Goal: Task Accomplishment & Management: Complete application form

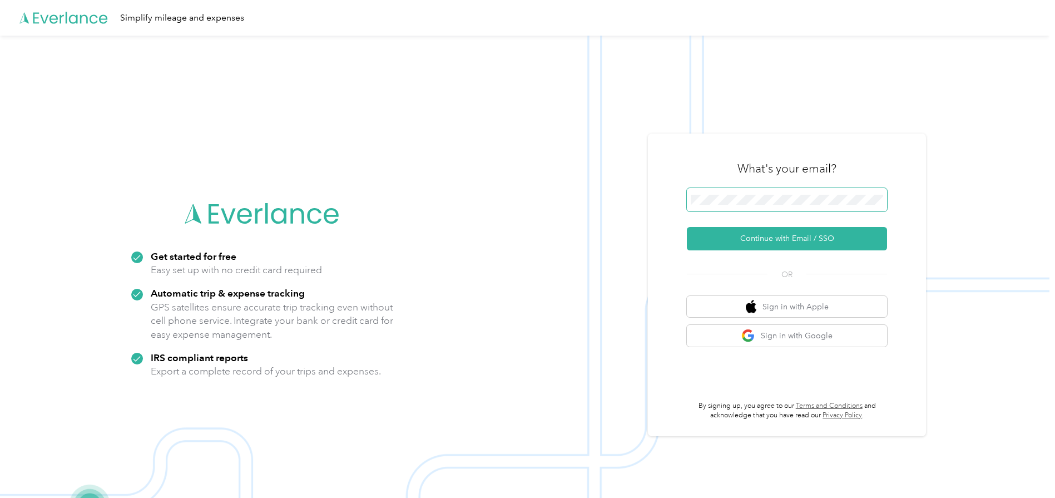
click at [775, 190] on span at bounding box center [787, 199] width 200 height 23
click at [767, 244] on button "Continue with Email / SSO" at bounding box center [787, 238] width 200 height 23
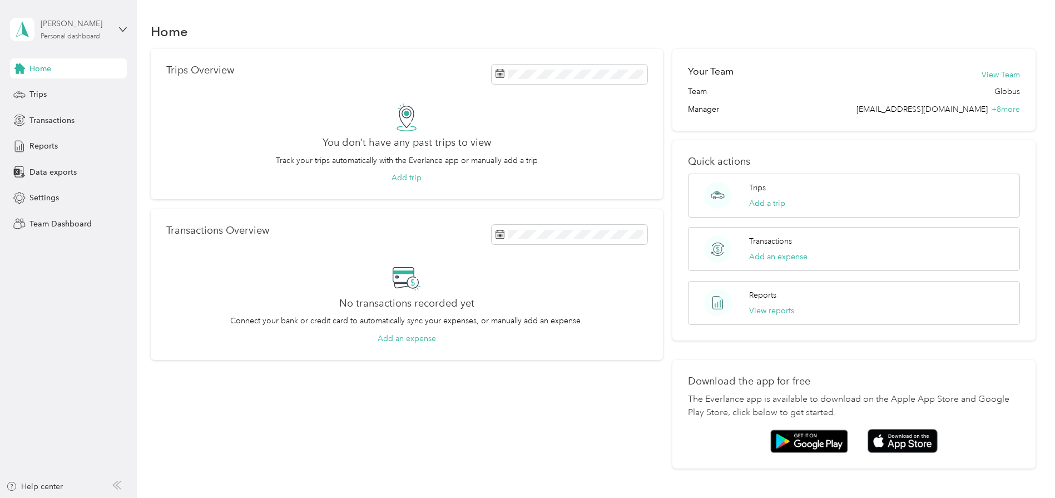
click at [90, 37] on div "Personal dashboard" at bounding box center [71, 36] width 60 height 7
click at [66, 97] on div "Team dashboard" at bounding box center [127, 91] width 219 height 19
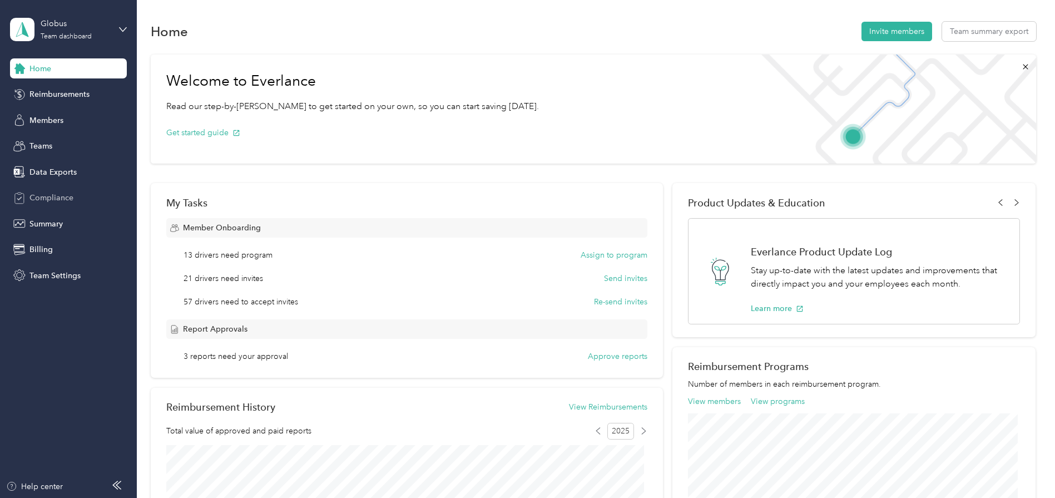
click at [60, 198] on span "Compliance" at bounding box center [51, 198] width 44 height 12
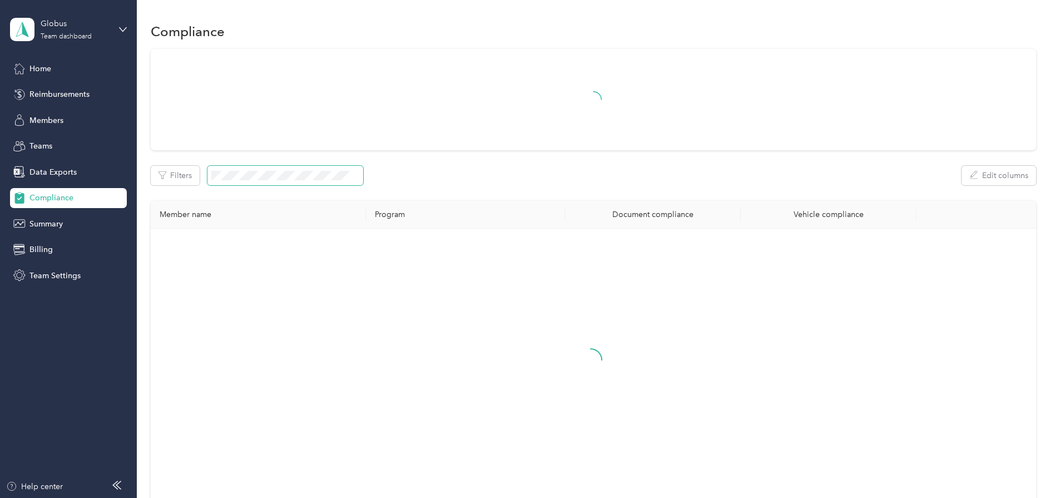
click at [266, 170] on span at bounding box center [286, 175] width 156 height 19
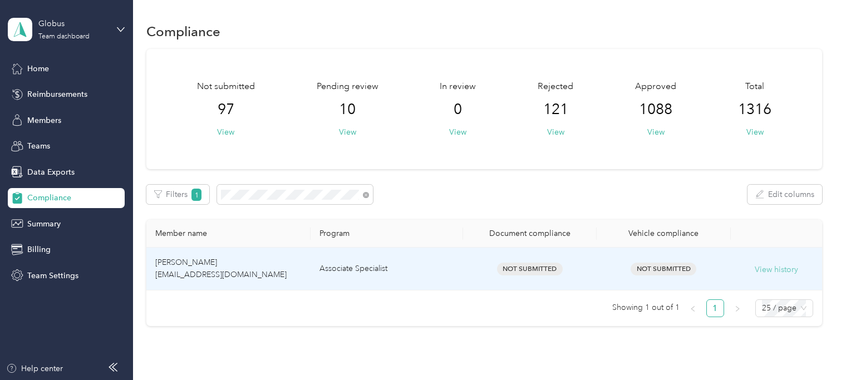
click at [768, 267] on button "View history" at bounding box center [775, 270] width 43 height 12
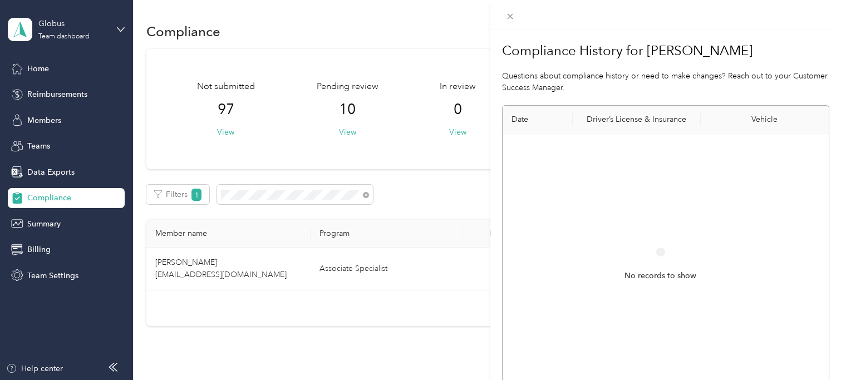
click at [249, 323] on div "Compliance History for [PERSON_NAME] Questions about compliance history or need…" at bounding box center [420, 190] width 841 height 380
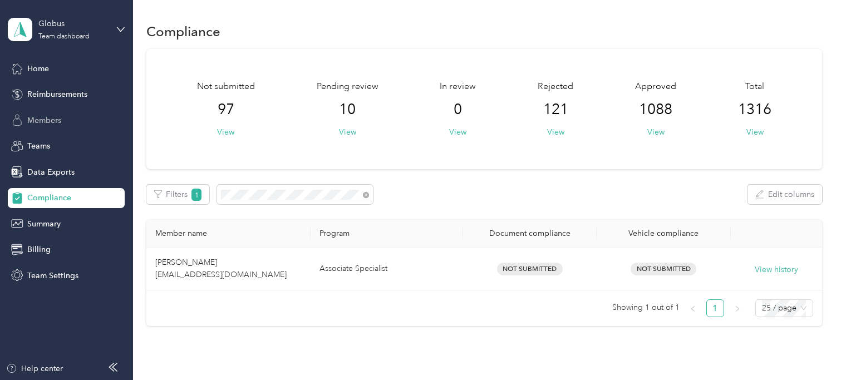
click at [37, 117] on span "Members" at bounding box center [44, 121] width 34 height 12
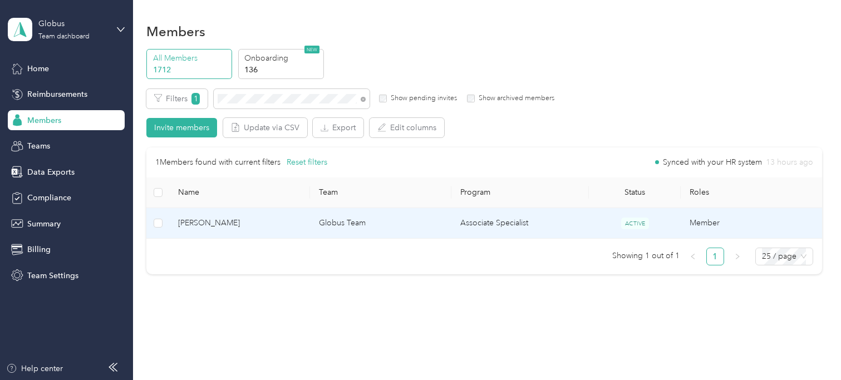
click at [210, 219] on span "[PERSON_NAME]" at bounding box center [240, 223] width 124 height 12
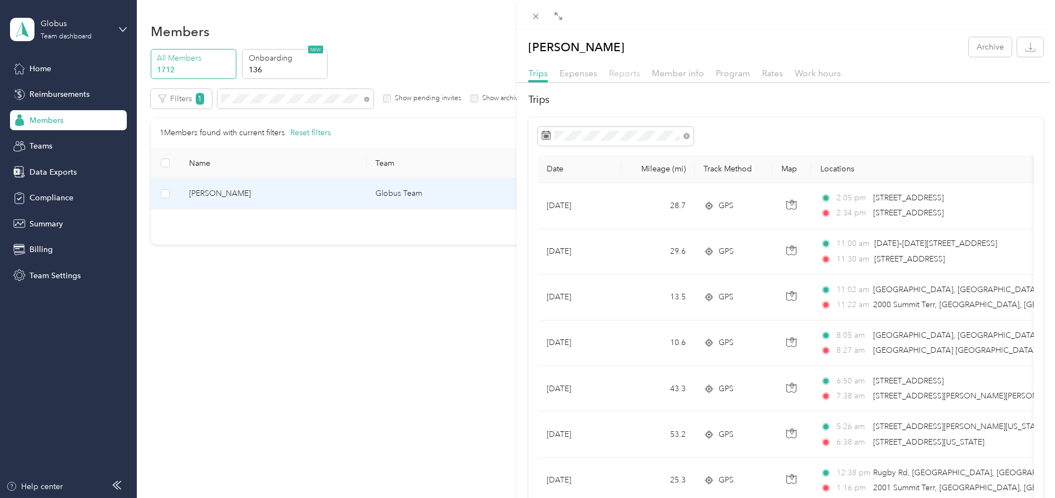
click at [614, 70] on span "Reports" at bounding box center [624, 73] width 31 height 11
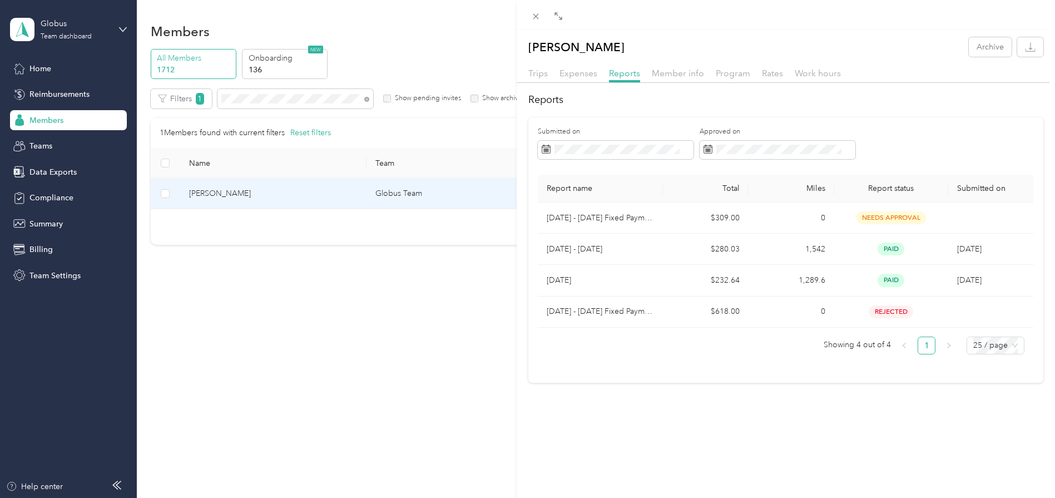
click at [424, 398] on div "[PERSON_NAME] Archive Trips Expenses Reports Member info Program Rates Work hou…" at bounding box center [527, 249] width 1055 height 498
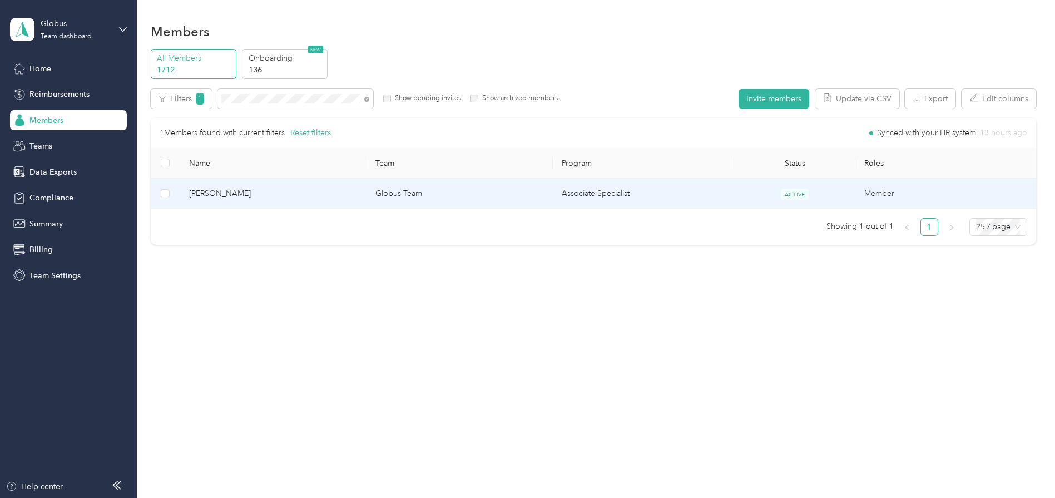
click at [218, 187] on span "[PERSON_NAME]" at bounding box center [273, 193] width 169 height 12
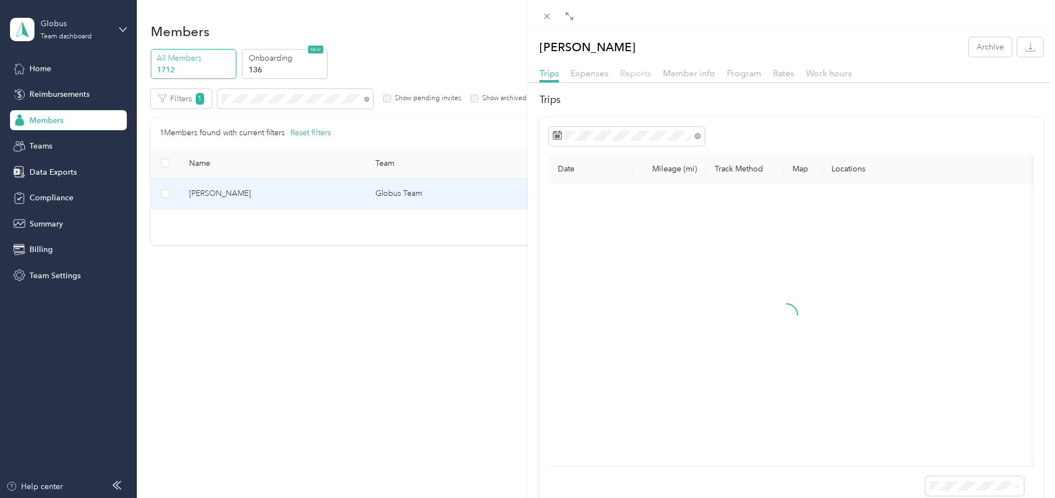
click at [636, 70] on span "Reports" at bounding box center [635, 73] width 31 height 11
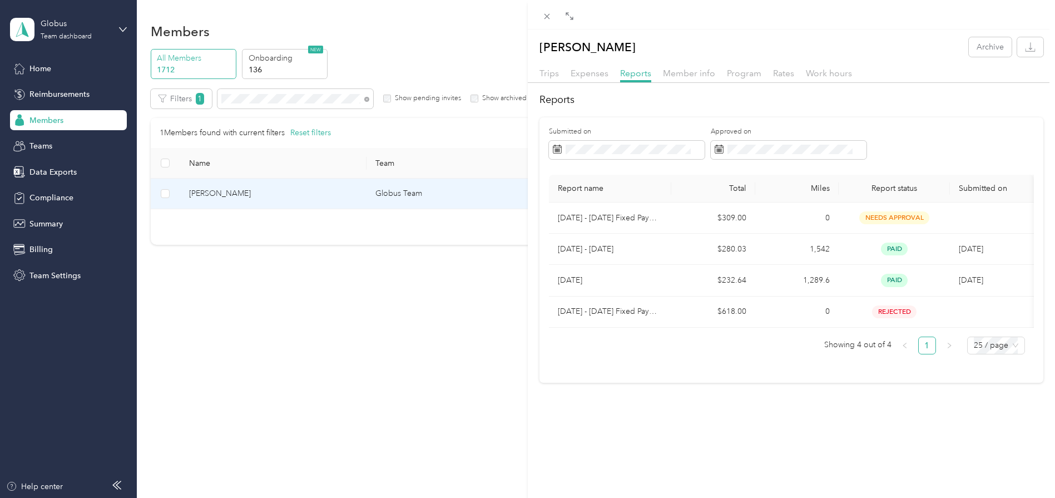
drag, startPoint x: 80, startPoint y: 343, endPoint x: 126, endPoint y: 164, distance: 184.5
click at [86, 327] on div "[PERSON_NAME] Archive Trips Expenses Reports Member info Program Rates Work hou…" at bounding box center [527, 249] width 1055 height 498
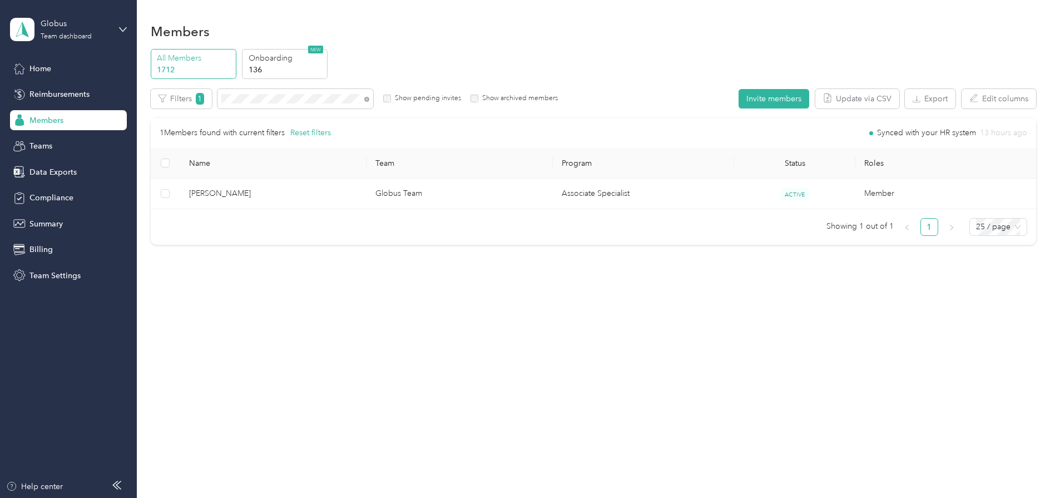
click at [53, 184] on div "Home Reimbursements Members Teams Data Exports Compliance Summary Billing Team …" at bounding box center [68, 171] width 117 height 227
click at [52, 199] on span "Compliance" at bounding box center [51, 198] width 44 height 12
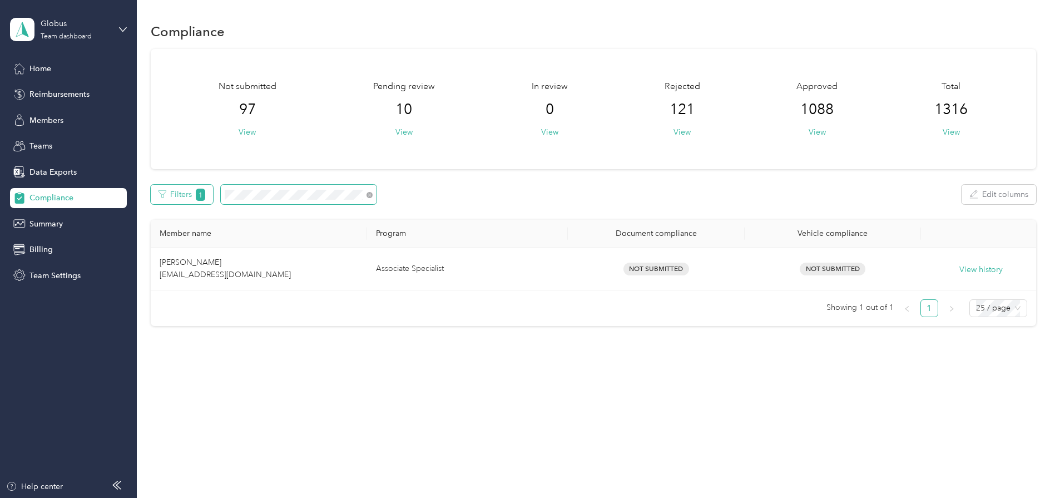
click at [200, 195] on div "Filters 1 Edit columns" at bounding box center [594, 194] width 886 height 19
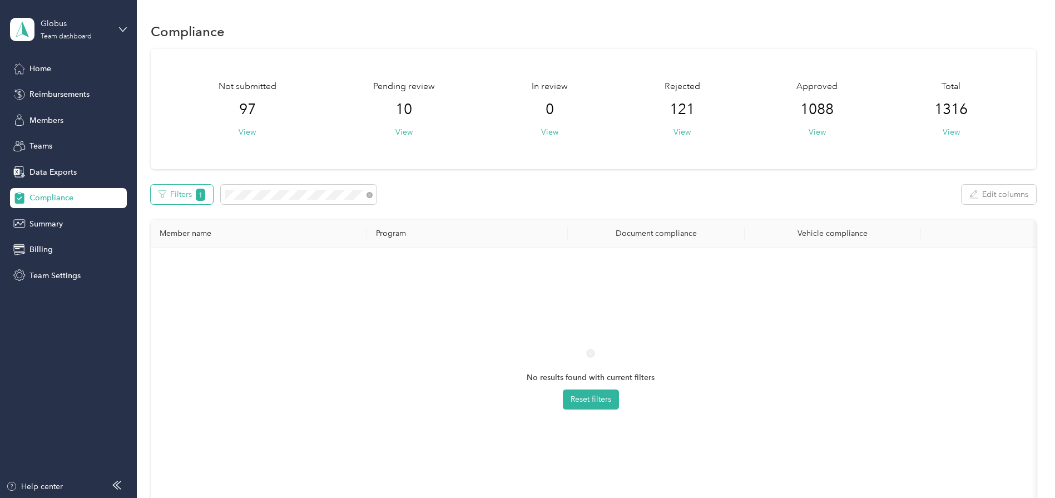
click at [199, 195] on span "1" at bounding box center [201, 195] width 10 height 12
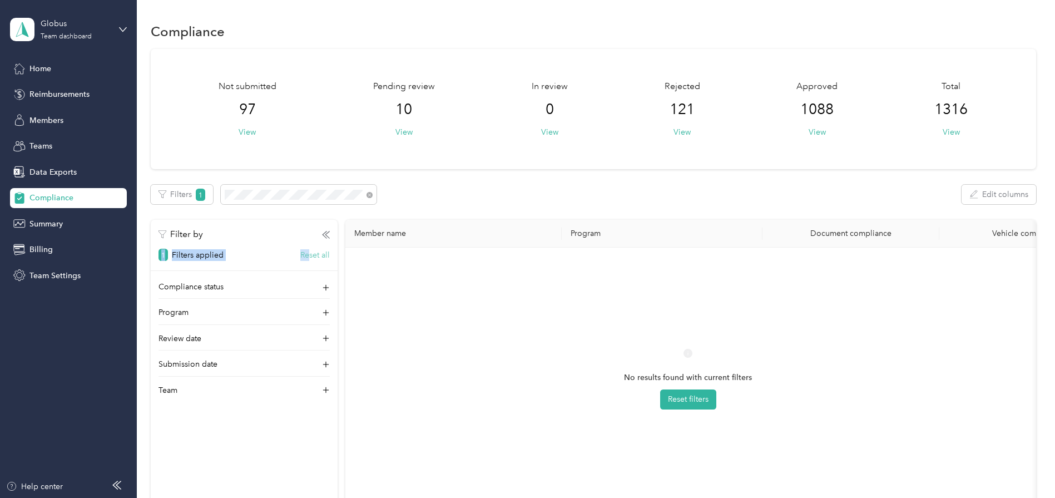
drag, startPoint x: 308, startPoint y: 261, endPoint x: 310, endPoint y: 250, distance: 12.0
click at [310, 250] on div "Filter by 1 Filters applied Reset all Compliance status Program Review date Sub…" at bounding box center [244, 375] width 187 height 311
drag, startPoint x: 310, startPoint y: 250, endPoint x: 313, endPoint y: 256, distance: 7.2
click at [313, 256] on button "Reset all" at bounding box center [314, 255] width 29 height 12
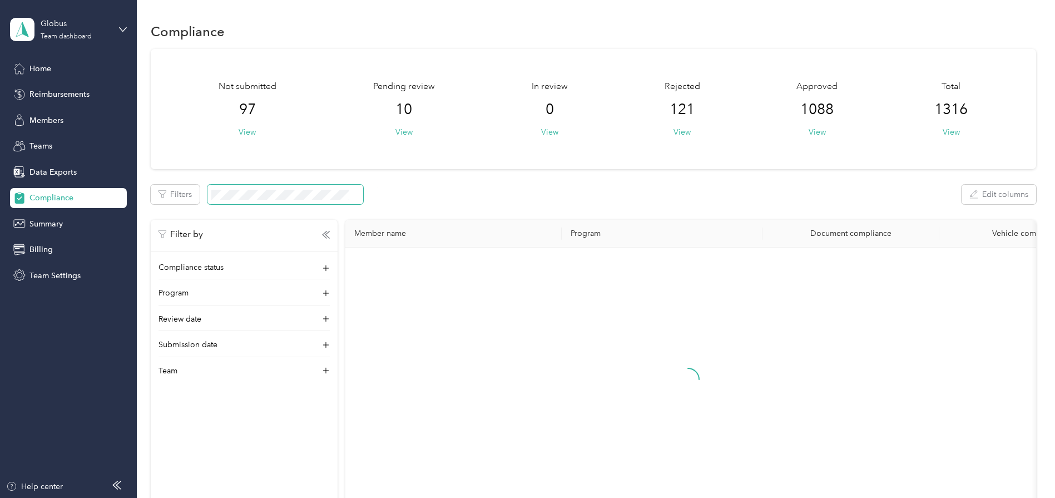
click at [279, 201] on span at bounding box center [286, 194] width 156 height 19
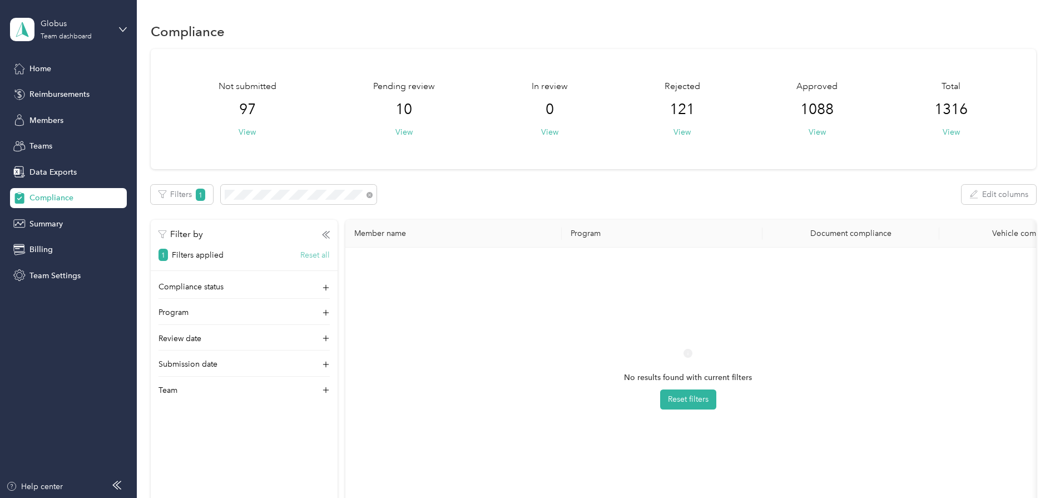
click at [307, 251] on button "Reset all" at bounding box center [314, 255] width 29 height 12
click at [197, 191] on div "Filters 1 Edit columns" at bounding box center [594, 194] width 886 height 19
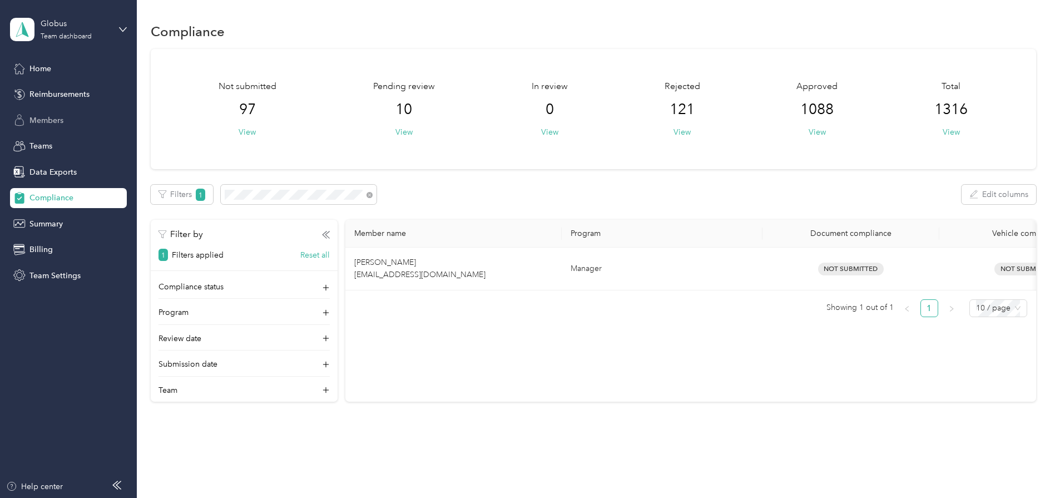
click at [41, 124] on span "Members" at bounding box center [46, 121] width 34 height 12
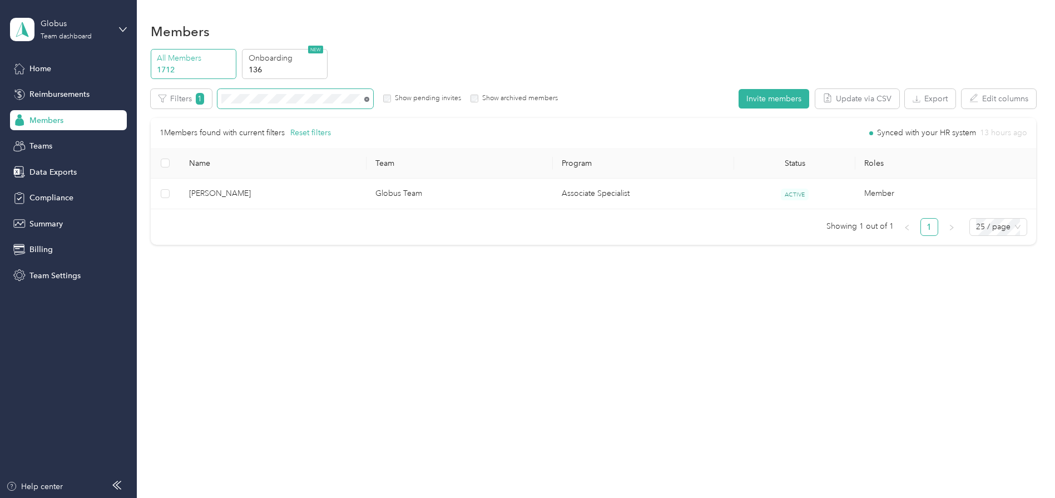
click at [366, 100] on icon at bounding box center [366, 99] width 5 height 5
click at [978, 57] on div "All Members 1712 Onboarding 136 NEW" at bounding box center [594, 64] width 886 height 31
click at [792, 103] on button "Invite members" at bounding box center [774, 98] width 71 height 19
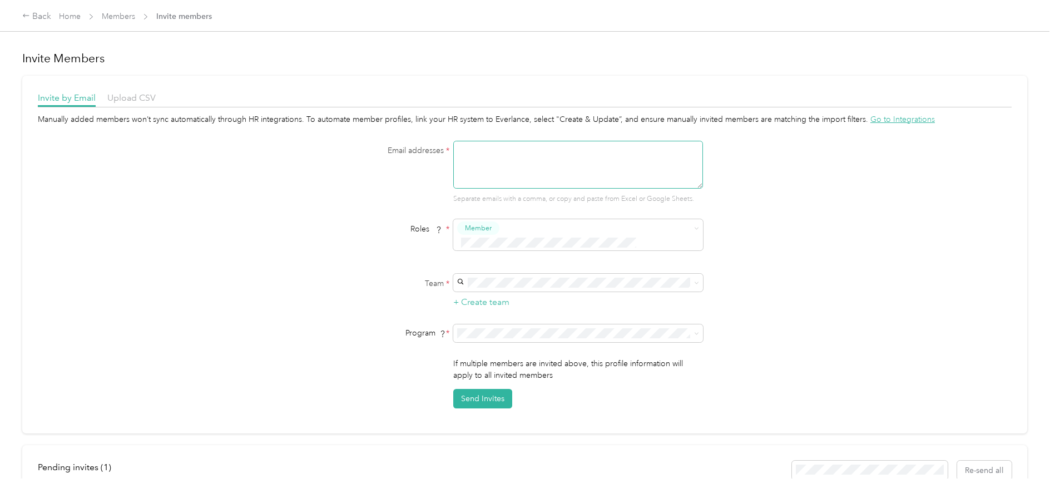
click at [502, 154] on textarea at bounding box center [578, 165] width 250 height 48
click at [509, 156] on textarea at bounding box center [578, 165] width 250 height 48
paste textarea "[EMAIL_ADDRESS][DOMAIN_NAME]"
type textarea "[EMAIL_ADDRESS][DOMAIN_NAME]"
click at [513, 237] on span at bounding box center [571, 243] width 228 height 12
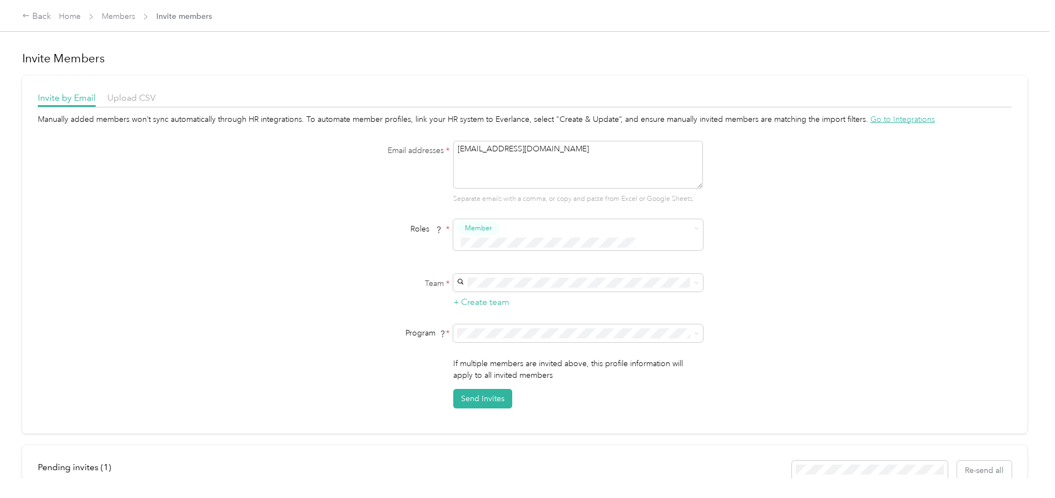
click at [842, 200] on div "Manually added members won’t sync automatically through HR integrations. To aut…" at bounding box center [525, 260] width 974 height 295
click at [488, 293] on div "Globus Team Globus Admin Team [EMAIL_ADDRESS][DOMAIN_NAME]" at bounding box center [576, 296] width 234 height 26
click at [502, 237] on span at bounding box center [571, 243] width 228 height 12
click at [860, 248] on div "Manually added members won’t sync automatically through HR integrations. To aut…" at bounding box center [525, 260] width 974 height 295
click at [481, 231] on span "Member" at bounding box center [478, 228] width 27 height 10
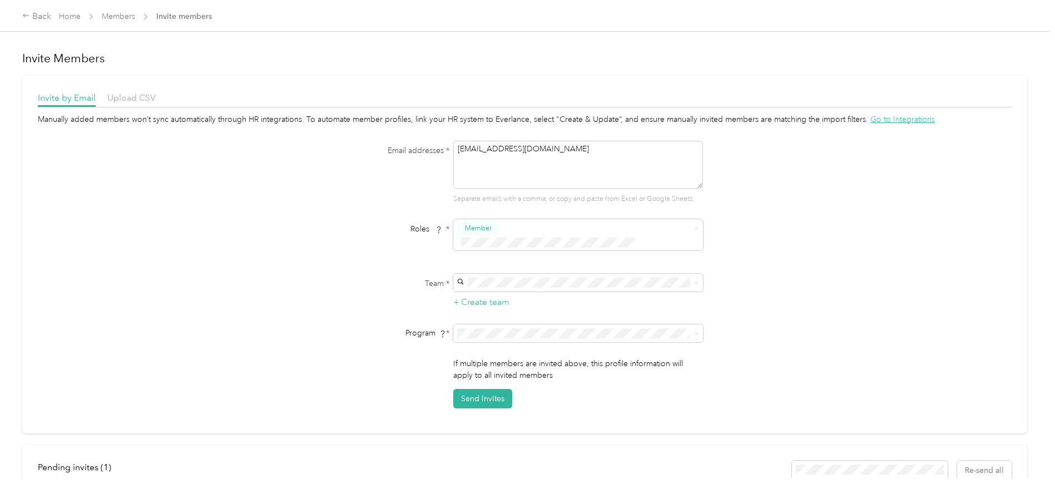
click at [874, 238] on div "Manually added members won’t sync automatically through HR integrations. To aut…" at bounding box center [525, 260] width 974 height 295
click at [517, 398] on span "Associate Specialist (FAVR)" at bounding box center [505, 393] width 93 height 9
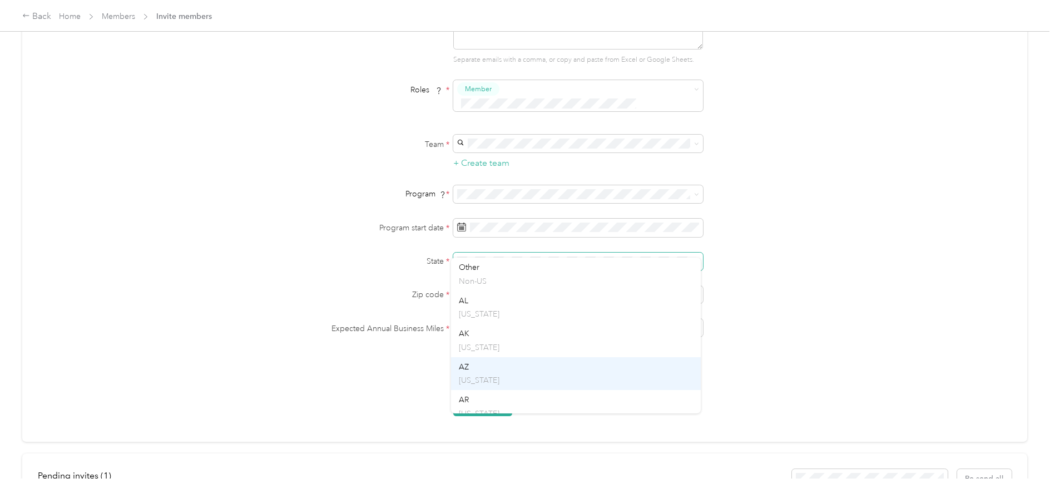
scroll to position [139, 0]
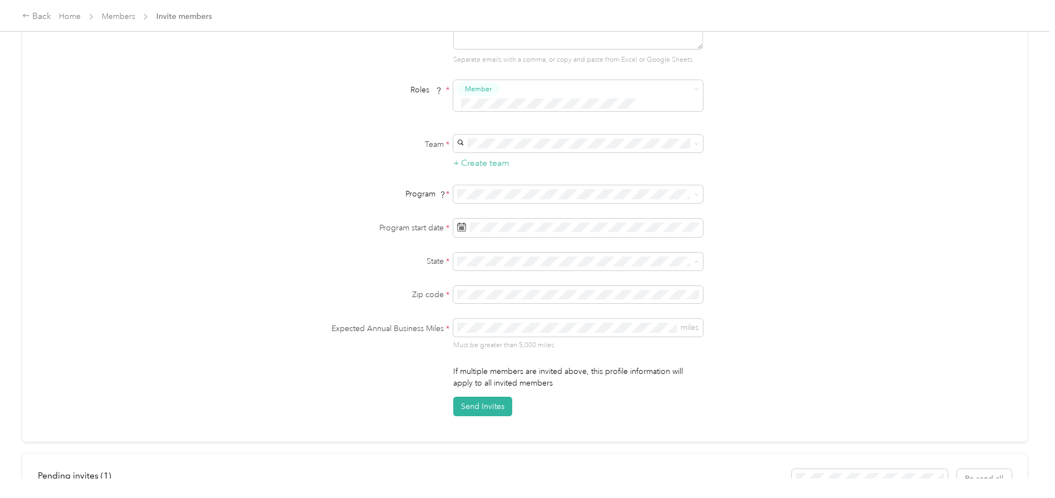
click at [481, 306] on p "[US_STATE]" at bounding box center [576, 308] width 234 height 12
click at [480, 283] on icon at bounding box center [482, 277] width 11 height 11
click at [549, 317] on div "1" at bounding box center [549, 316] width 14 height 14
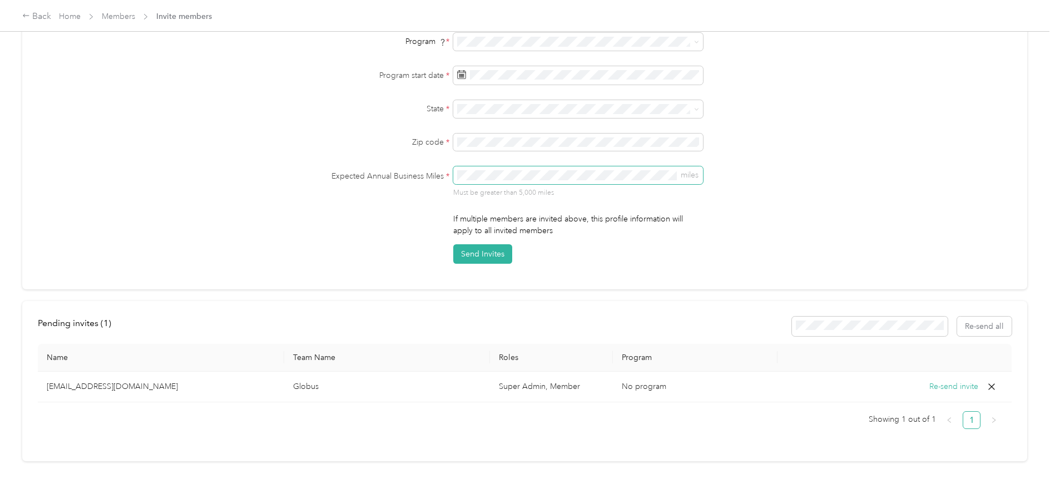
scroll to position [298, 0]
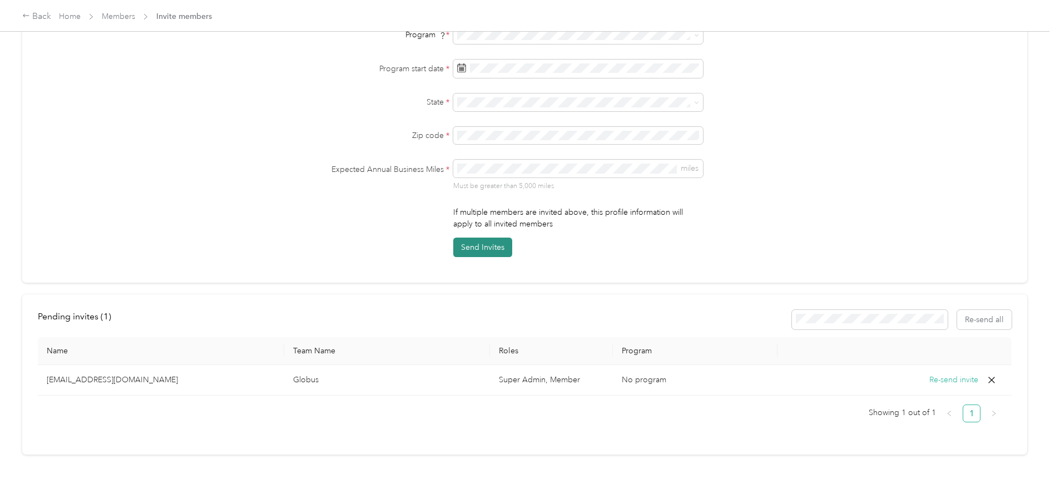
click at [491, 244] on div "Invite by Email Upload CSV Manually added members won’t sync automatically thro…" at bounding box center [524, 29] width 1005 height 505
click at [488, 239] on button "Send Invites" at bounding box center [482, 247] width 59 height 19
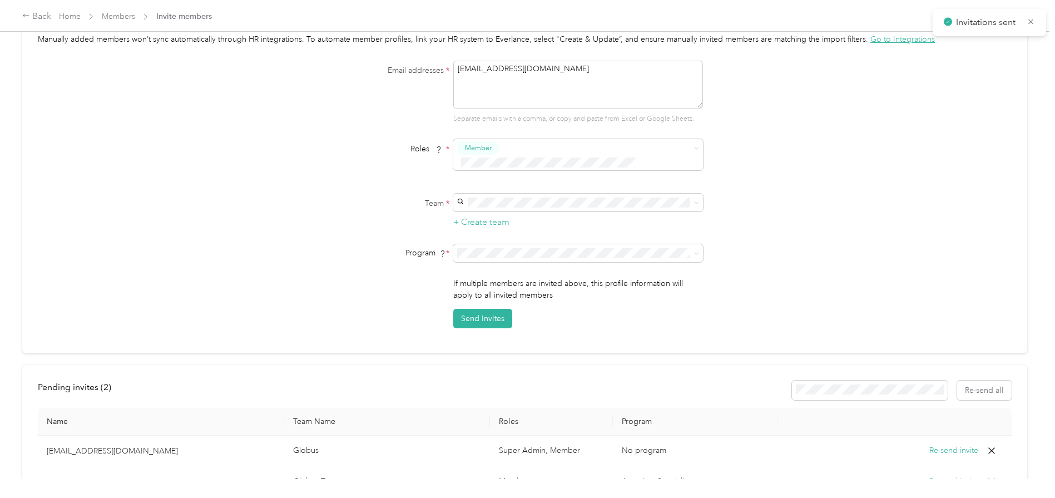
scroll to position [182, 0]
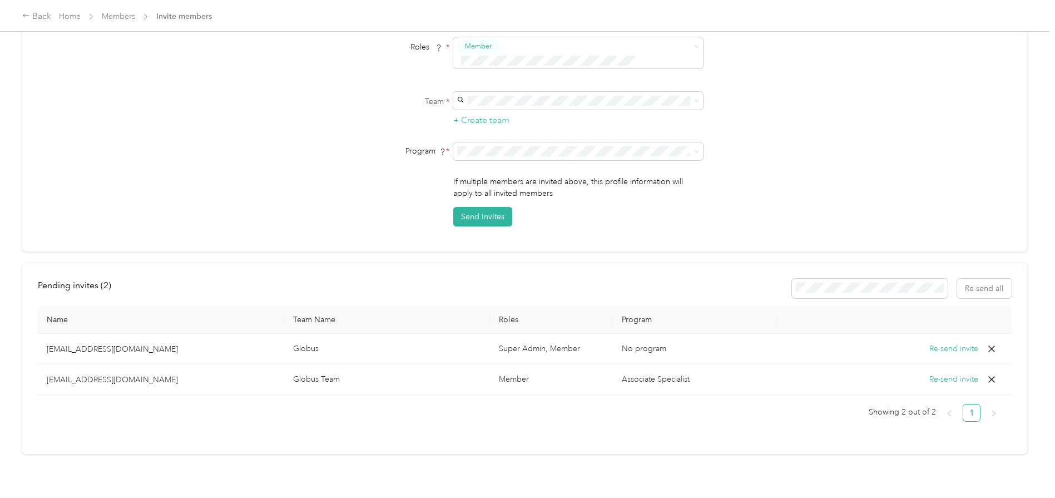
click at [272, 196] on div "Manually added members won’t sync automatically through HR integrations. To aut…" at bounding box center [525, 79] width 974 height 295
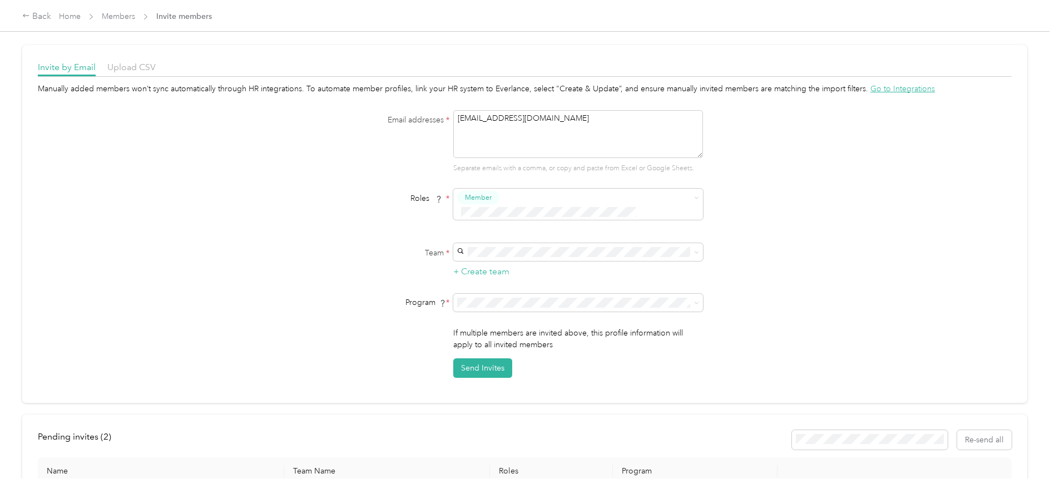
scroll to position [0, 0]
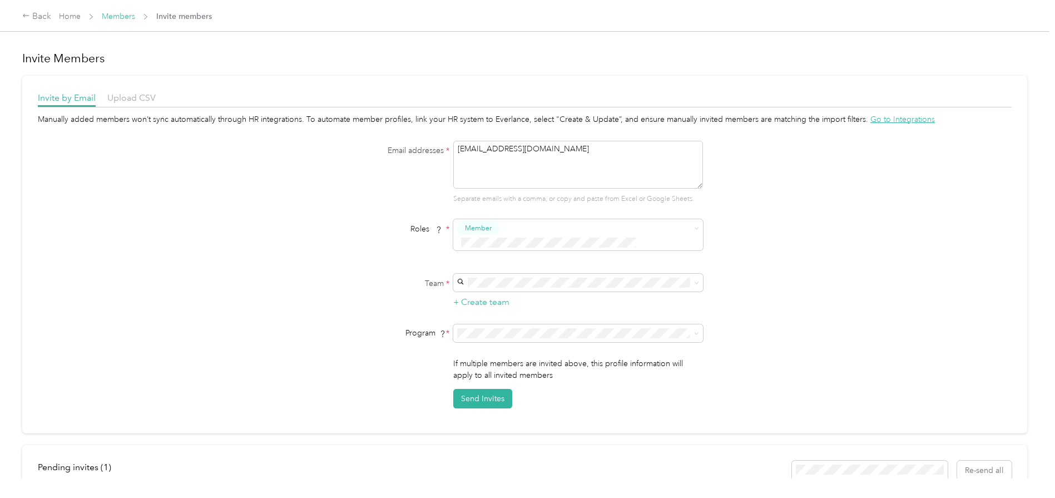
click at [130, 18] on link "Members" at bounding box center [118, 16] width 33 height 9
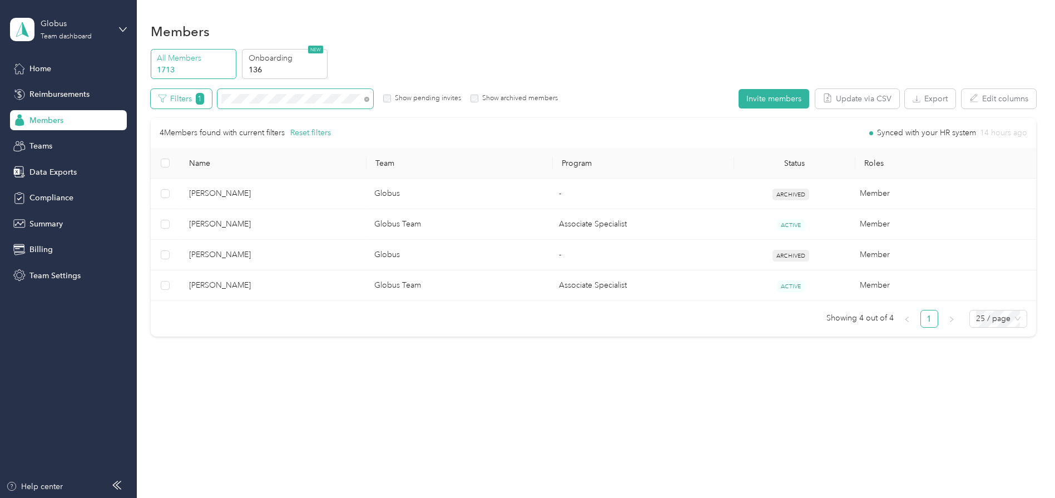
click at [162, 98] on div "Filters 1 Show pending invites Show archived members" at bounding box center [355, 98] width 408 height 19
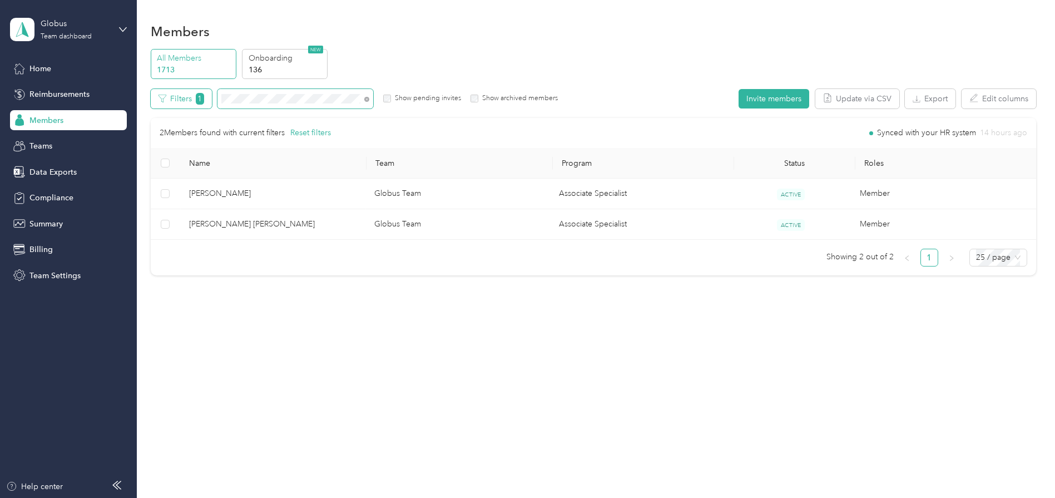
click at [152, 102] on div "Filters 1 Show pending invites Show archived members" at bounding box center [355, 98] width 408 height 19
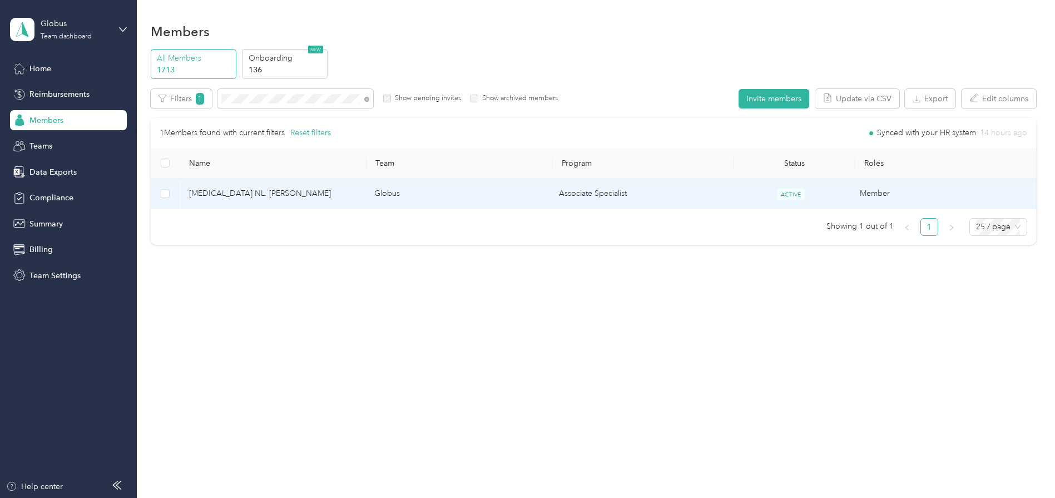
click at [581, 196] on td "Associate Specialist" at bounding box center [640, 194] width 180 height 31
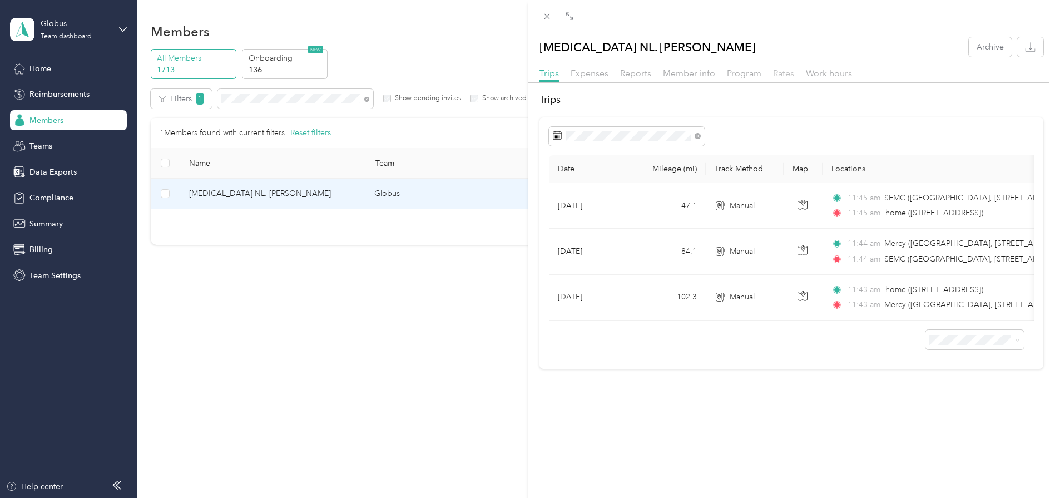
click at [783, 72] on span "Rates" at bounding box center [783, 73] width 21 height 11
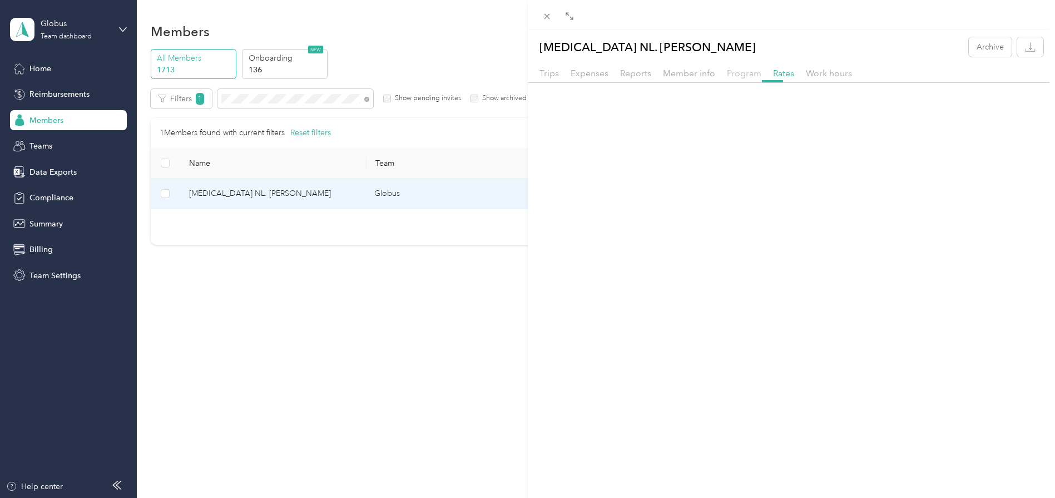
click at [735, 73] on span "Program" at bounding box center [744, 73] width 34 height 11
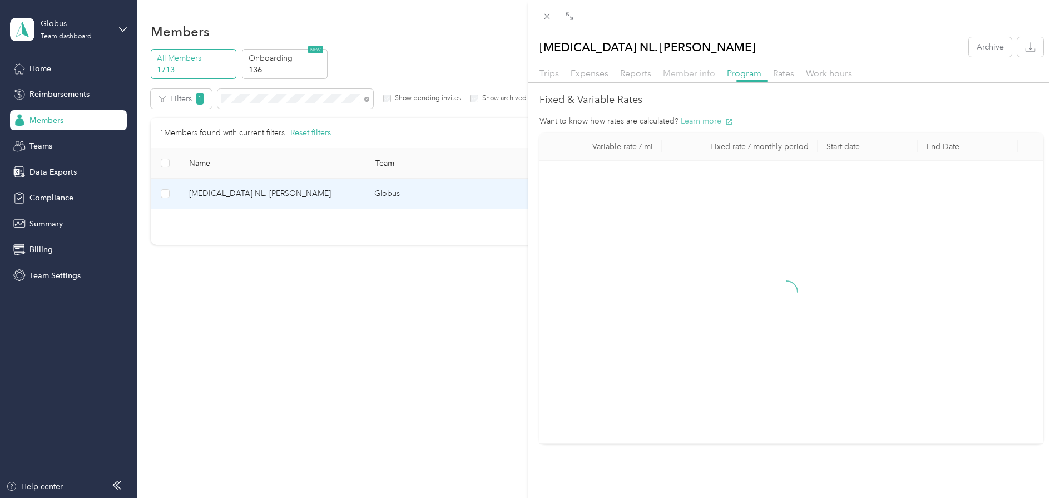
click at [683, 72] on span "Member info" at bounding box center [689, 73] width 52 height 11
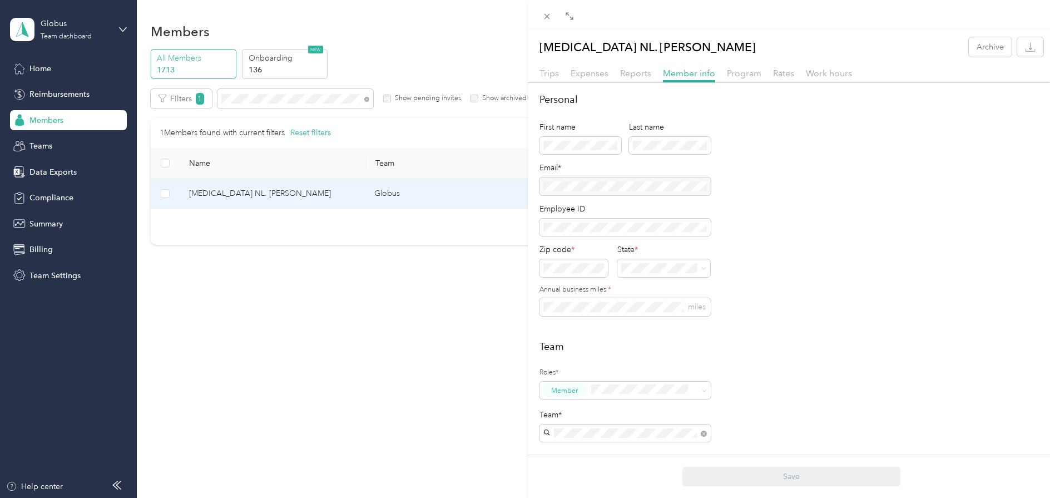
click at [287, 311] on div "[MEDICAL_DATA] NL. [PERSON_NAME] Archive Trips Expenses Reports Member info Pro…" at bounding box center [527, 249] width 1055 height 498
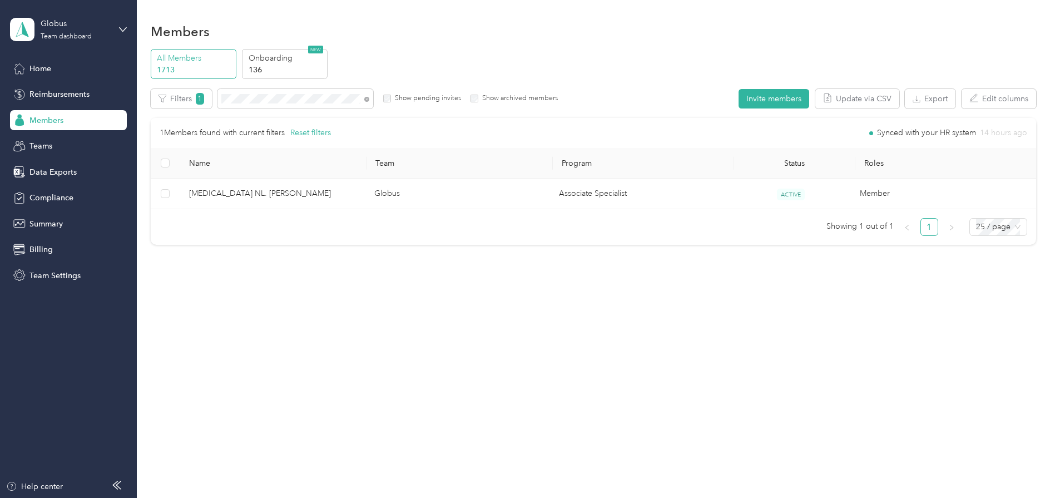
click at [262, 316] on div at bounding box center [527, 249] width 1055 height 498
drag, startPoint x: 275, startPoint y: 90, endPoint x: 164, endPoint y: 92, distance: 110.7
click at [164, 92] on div "Filters 1 Show pending invites Show archived members" at bounding box center [355, 98] width 408 height 19
click at [762, 104] on button "Invite members" at bounding box center [774, 98] width 71 height 19
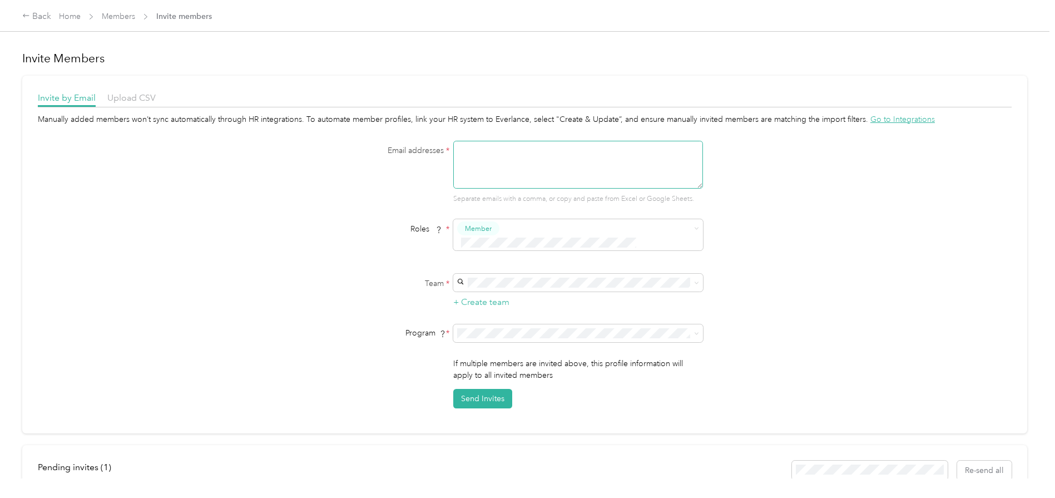
click at [536, 155] on textarea at bounding box center [578, 165] width 250 height 48
paste textarea "[PERSON_NAME][EMAIL_ADDRESS][DOMAIN_NAME]"
type textarea "[PERSON_NAME][EMAIL_ADDRESS][DOMAIN_NAME]"
click at [517, 237] on span at bounding box center [571, 243] width 228 height 12
drag, startPoint x: 890, startPoint y: 238, endPoint x: 713, endPoint y: 243, distance: 176.4
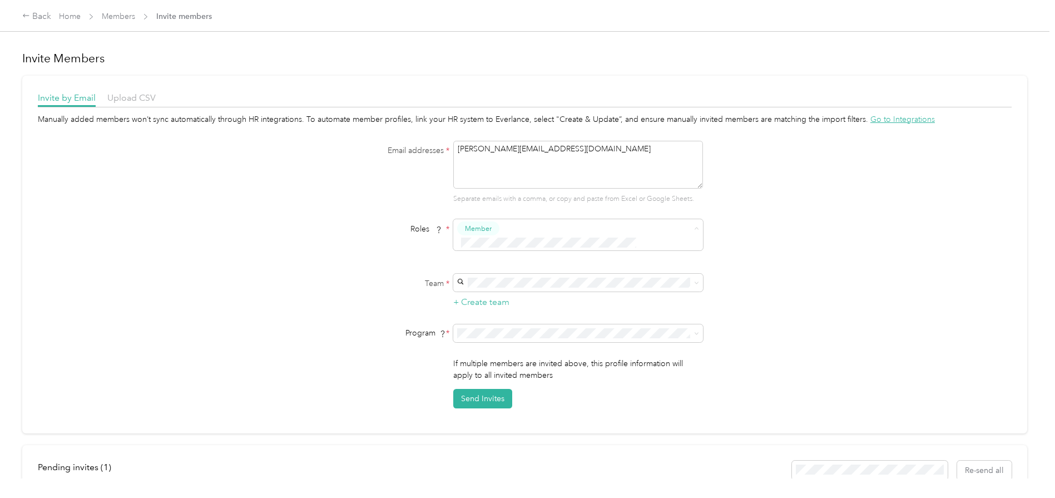
click at [889, 238] on div "Manually added members won’t sync automatically through HR integrations. To aut…" at bounding box center [525, 260] width 974 height 295
drag, startPoint x: 923, startPoint y: 250, endPoint x: 871, endPoint y: 257, distance: 52.2
click at [921, 251] on div "Manually added members won’t sync automatically through HR integrations. To aut…" at bounding box center [525, 260] width 974 height 295
click at [494, 295] on div "Globus Team Globus Admin Team [EMAIL_ADDRESS][DOMAIN_NAME]" at bounding box center [576, 296] width 234 height 26
click at [555, 399] on div "Associate Specialist (FAVR)" at bounding box center [576, 398] width 234 height 12
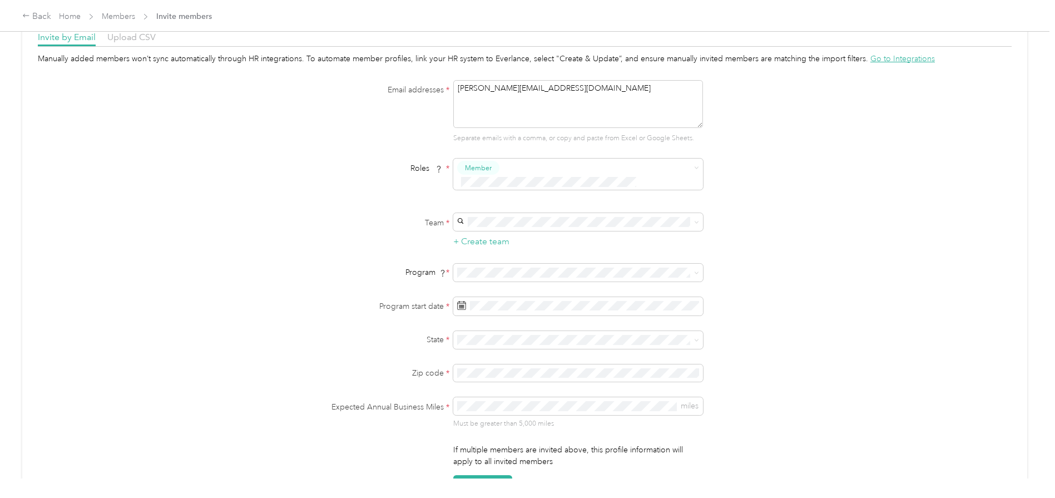
scroll to position [139, 0]
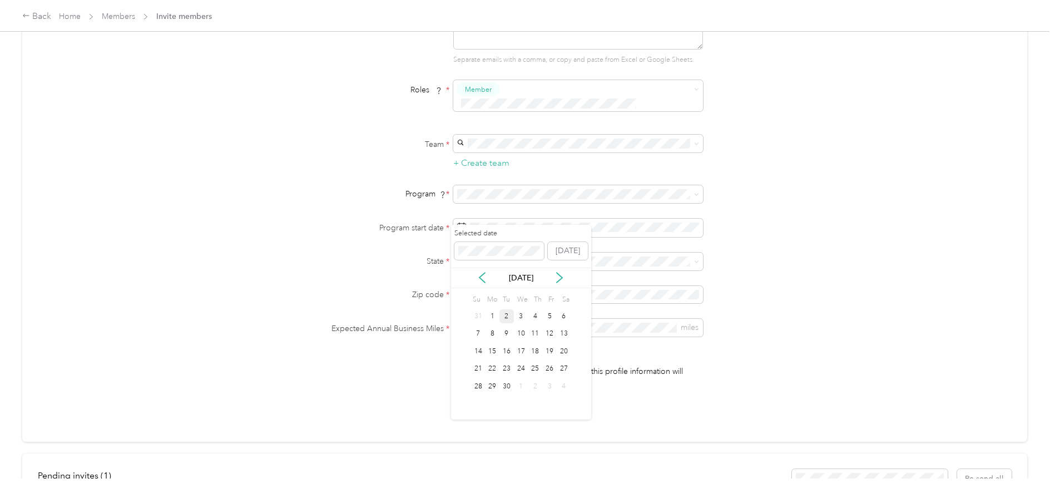
click at [481, 284] on div "[DATE]" at bounding box center [521, 278] width 140 height 21
click at [482, 278] on icon at bounding box center [482, 277] width 11 height 11
drag, startPoint x: 552, startPoint y: 314, endPoint x: 727, endPoint y: 274, distance: 179.2
click at [553, 314] on div "1" at bounding box center [549, 316] width 14 height 14
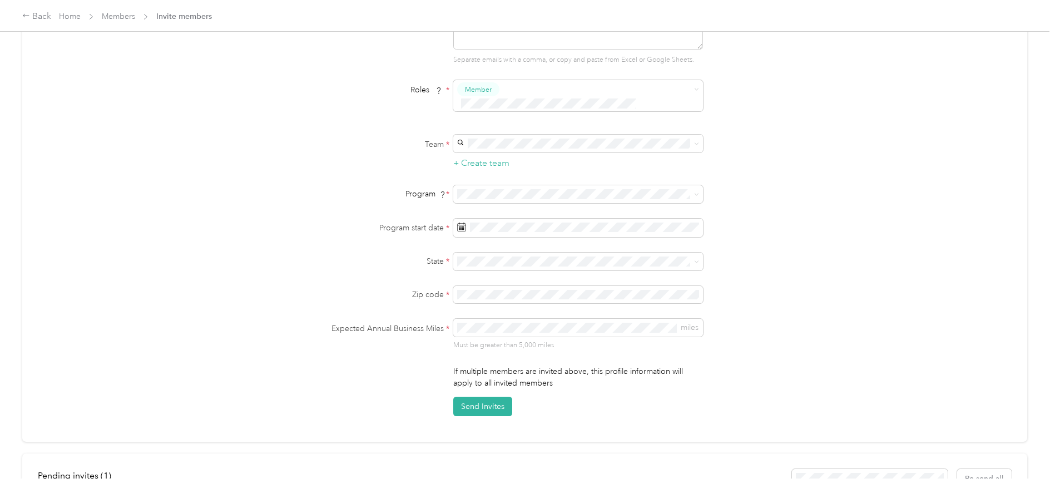
click at [538, 364] on p "[US_STATE]" at bounding box center [576, 364] width 234 height 12
click at [838, 237] on div "Manually added members won’t sync automatically through HR integrations. To aut…" at bounding box center [525, 195] width 974 height 442
click at [476, 397] on button "Send Invites" at bounding box center [482, 406] width 59 height 19
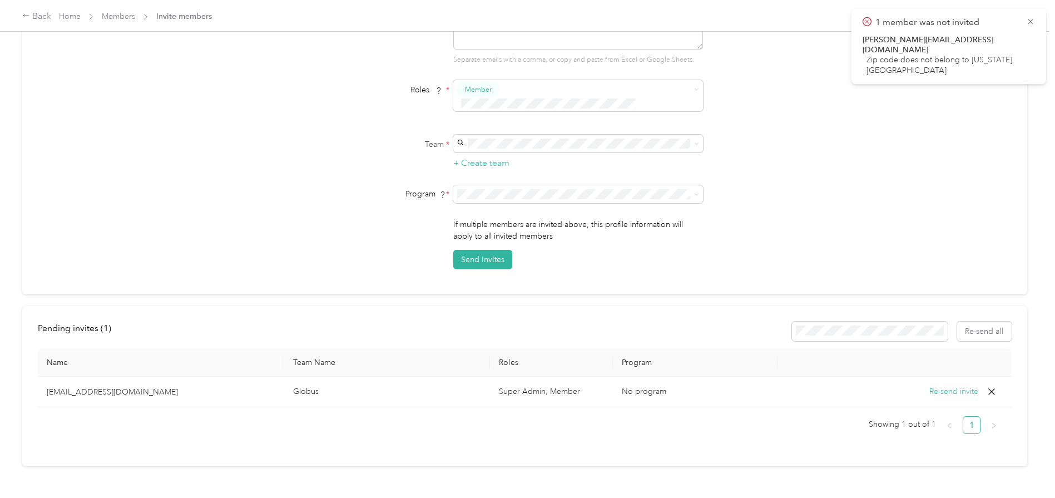
scroll to position [0, 0]
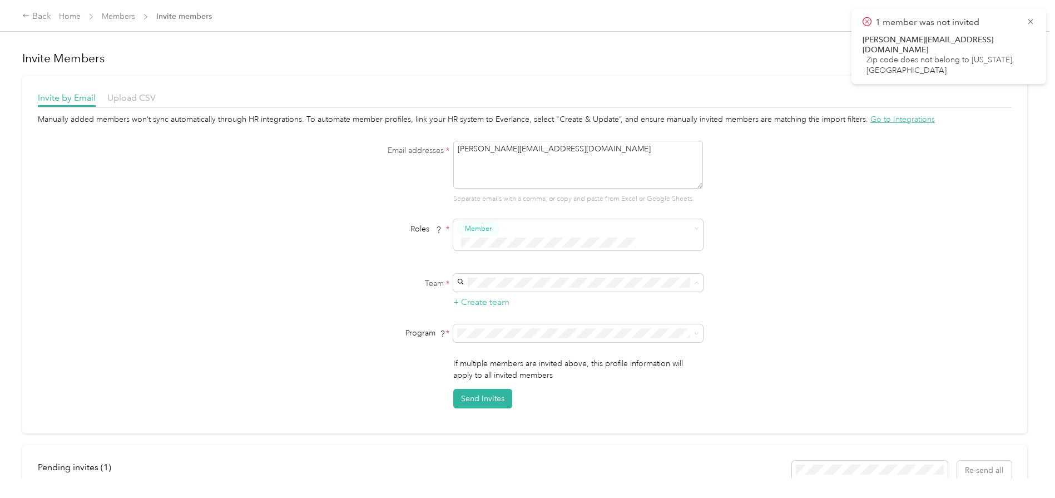
click at [506, 295] on div "Globus Team Globus Admin Team [EMAIL_ADDRESS][DOMAIN_NAME]" at bounding box center [576, 296] width 234 height 26
drag, startPoint x: 554, startPoint y: 324, endPoint x: 498, endPoint y: 397, distance: 91.3
click at [498, 397] on span "Associate Specialist (FAVR)" at bounding box center [505, 397] width 93 height 9
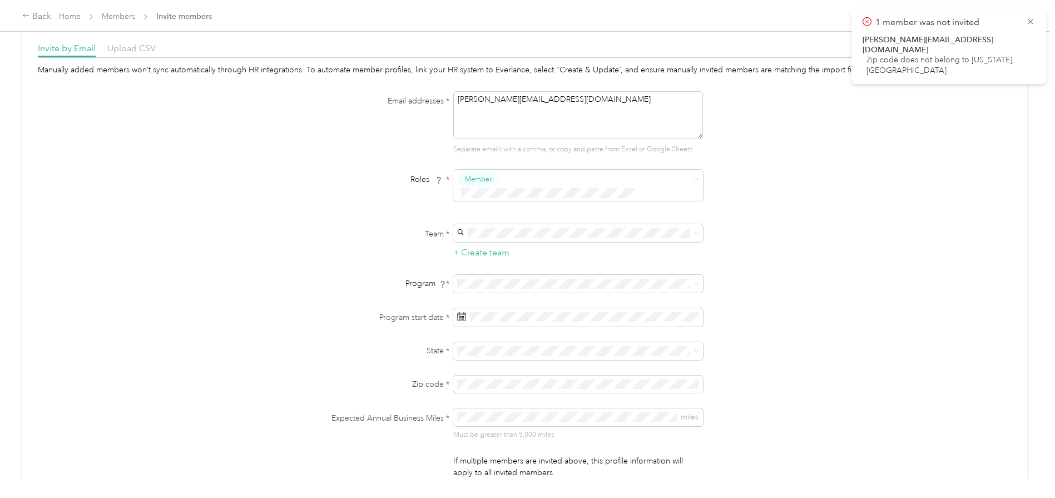
scroll to position [139, 0]
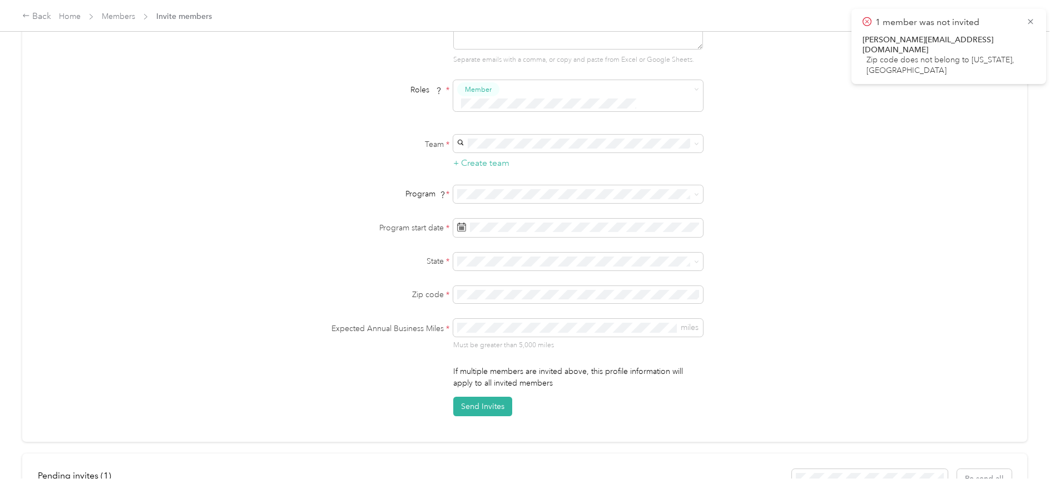
click at [478, 238] on form "Email addresses * [PERSON_NAME][EMAIL_ADDRESS][DOMAIN_NAME] Separate emails wit…" at bounding box center [525, 209] width 428 height 415
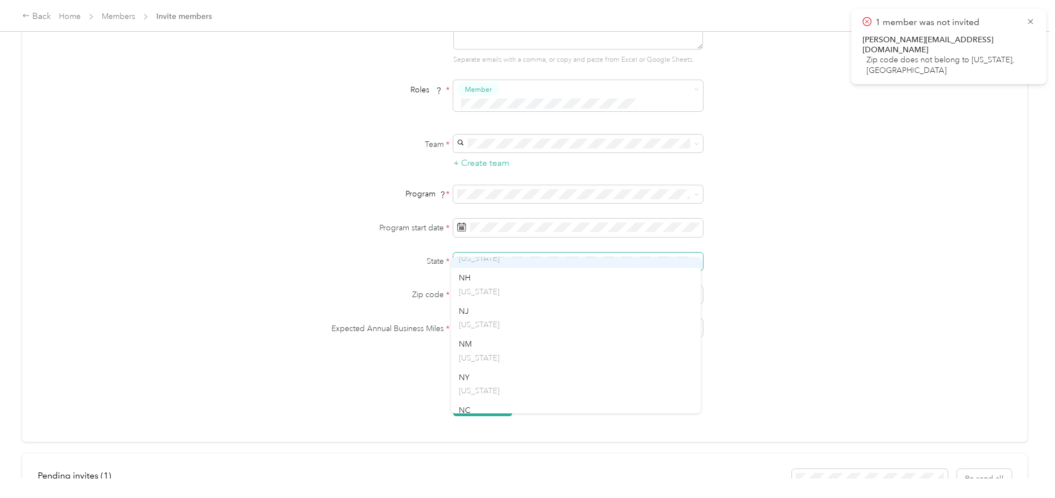
scroll to position [974, 0]
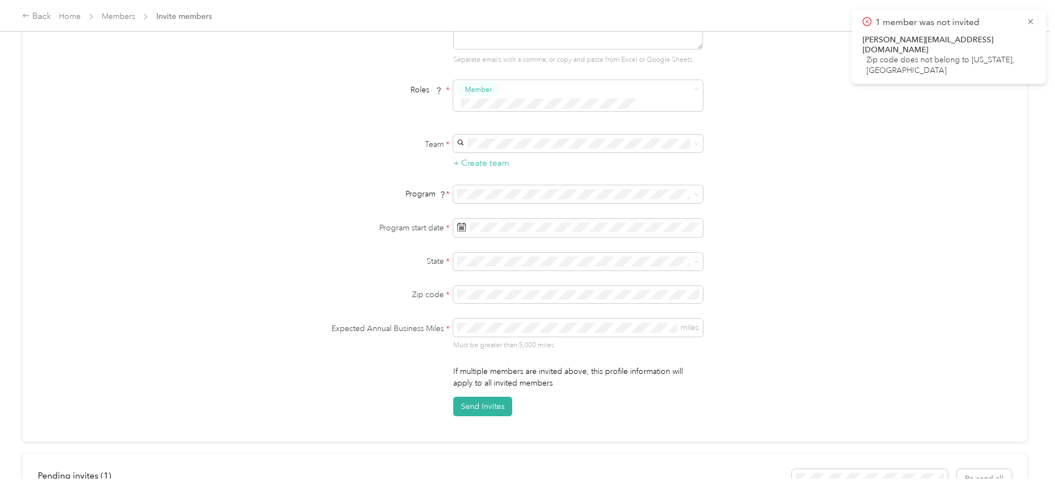
click at [547, 332] on p "[US_STATE]" at bounding box center [576, 334] width 234 height 12
click at [485, 276] on icon at bounding box center [482, 277] width 11 height 11
drag, startPoint x: 549, startPoint y: 316, endPoint x: 821, endPoint y: 294, distance: 272.4
click at [554, 315] on div "1" at bounding box center [549, 316] width 14 height 14
click at [848, 293] on div "Manually added members won’t sync automatically through HR integrations. To aut…" at bounding box center [525, 195] width 974 height 442
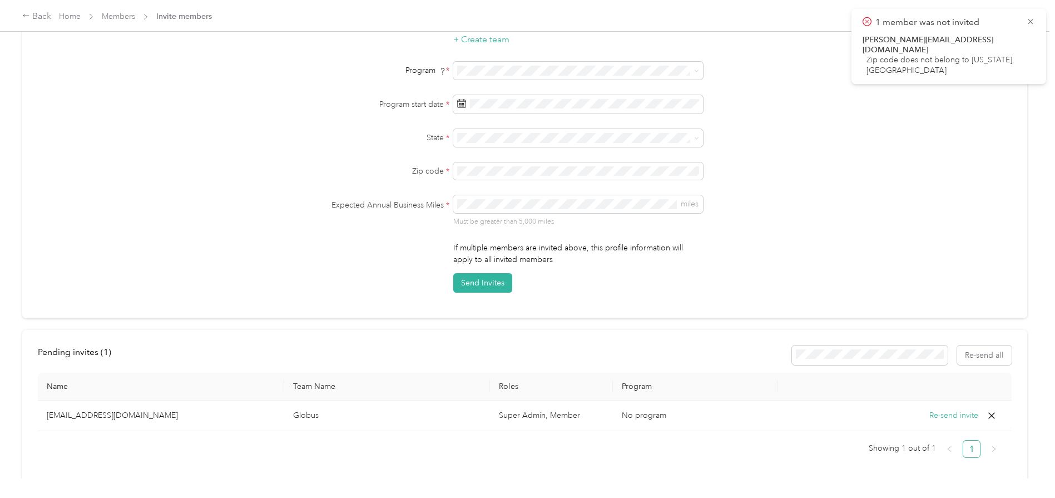
scroll to position [278, 0]
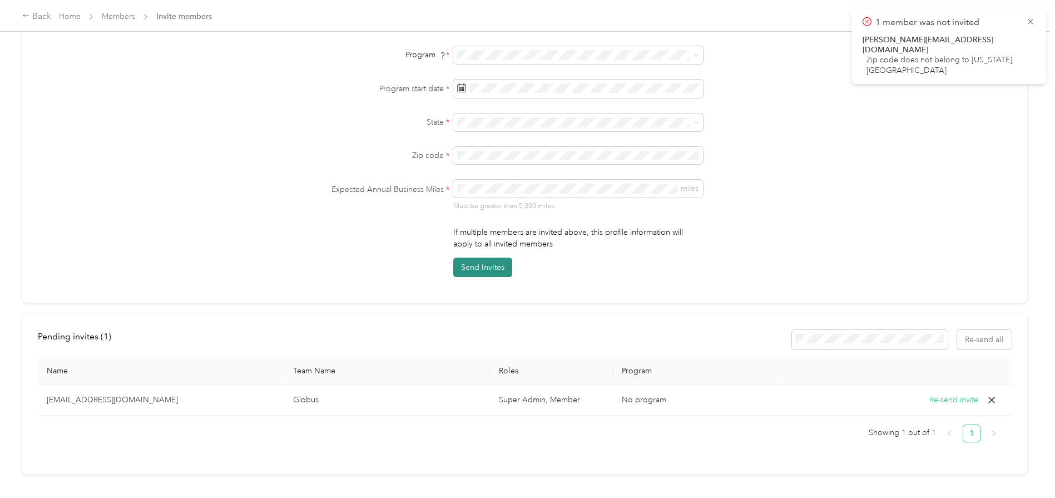
click at [483, 258] on button "Send Invites" at bounding box center [482, 267] width 59 height 19
click at [1030, 21] on icon at bounding box center [1030, 21] width 5 height 5
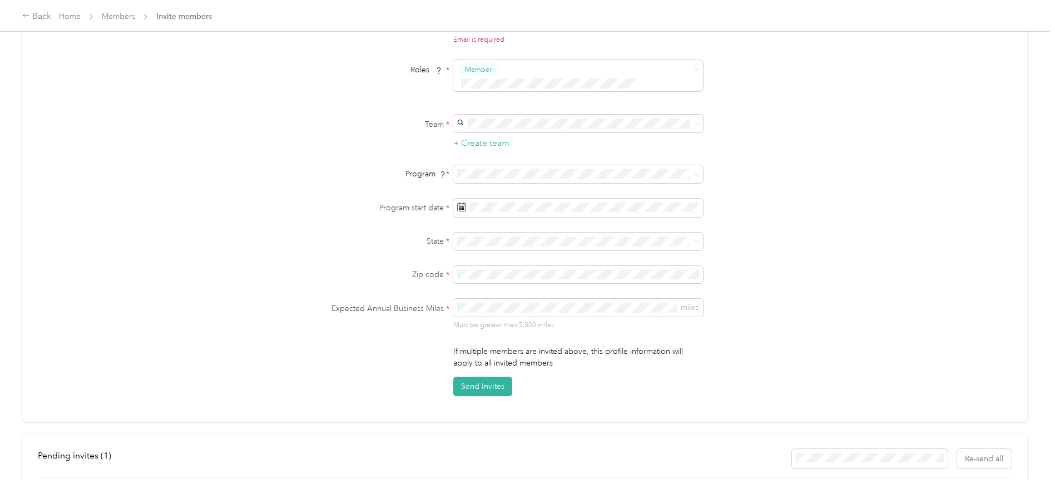
scroll to position [70, 0]
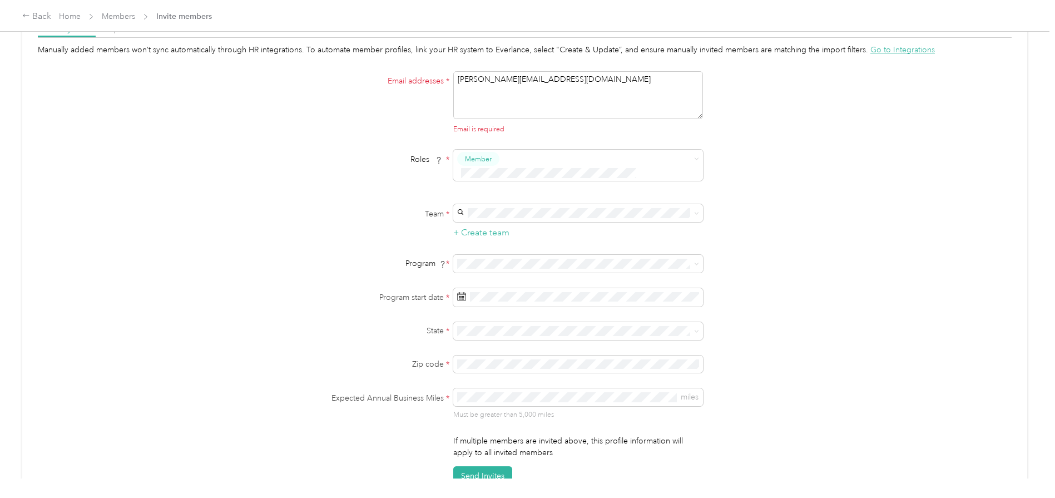
drag, startPoint x: 595, startPoint y: 75, endPoint x: 350, endPoint y: 72, distance: 244.2
click at [350, 72] on div "Email addresses * [PERSON_NAME][EMAIL_ADDRESS][DOMAIN_NAME] Email is required" at bounding box center [525, 102] width 428 height 63
click at [480, 466] on button "Send Invites" at bounding box center [482, 475] width 59 height 19
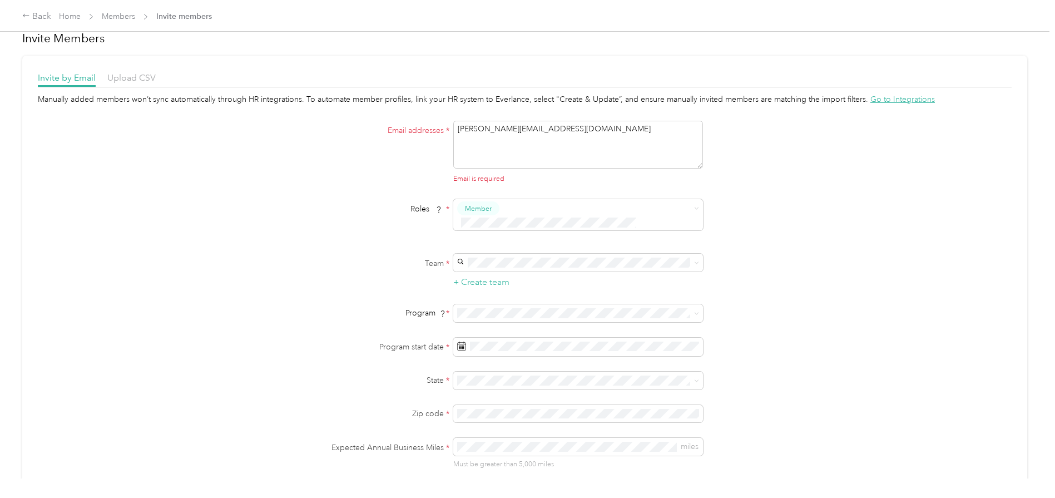
scroll to position [0, 0]
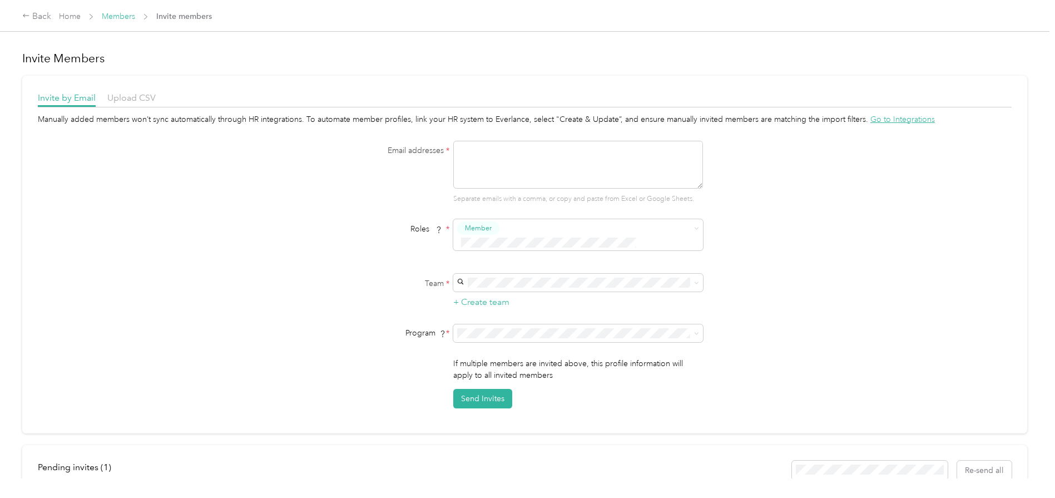
click at [117, 18] on link "Members" at bounding box center [118, 16] width 33 height 9
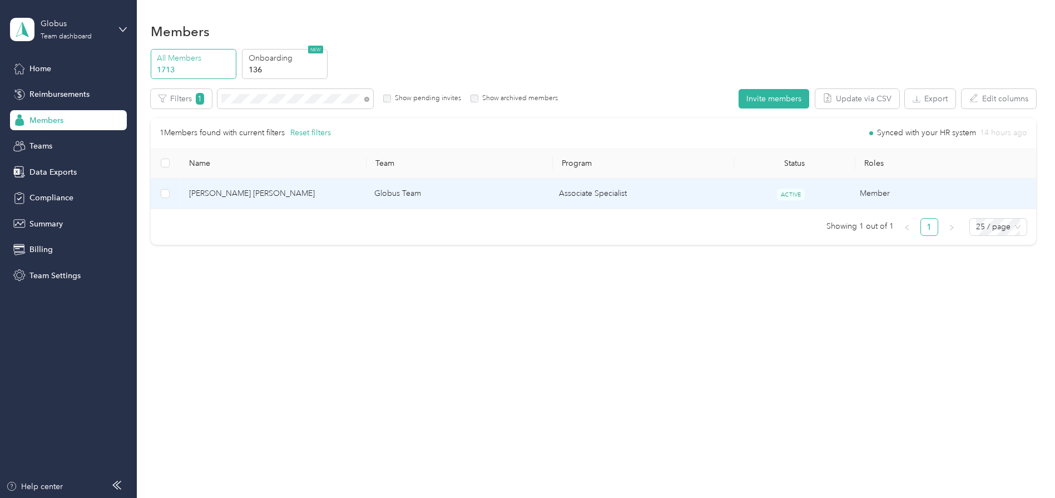
click at [278, 191] on span "[PERSON_NAME] [PERSON_NAME]" at bounding box center [272, 193] width 167 height 12
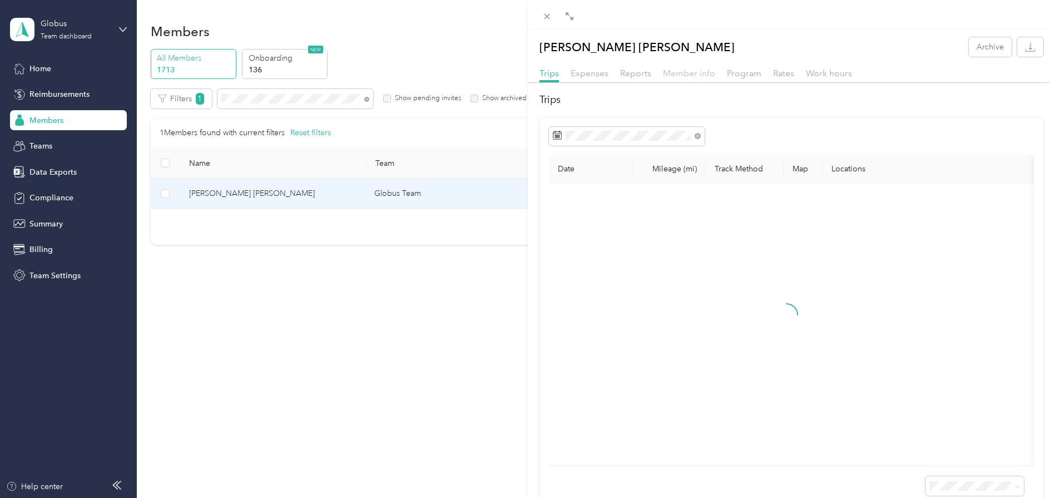
click at [698, 72] on span "Member info" at bounding box center [689, 73] width 52 height 11
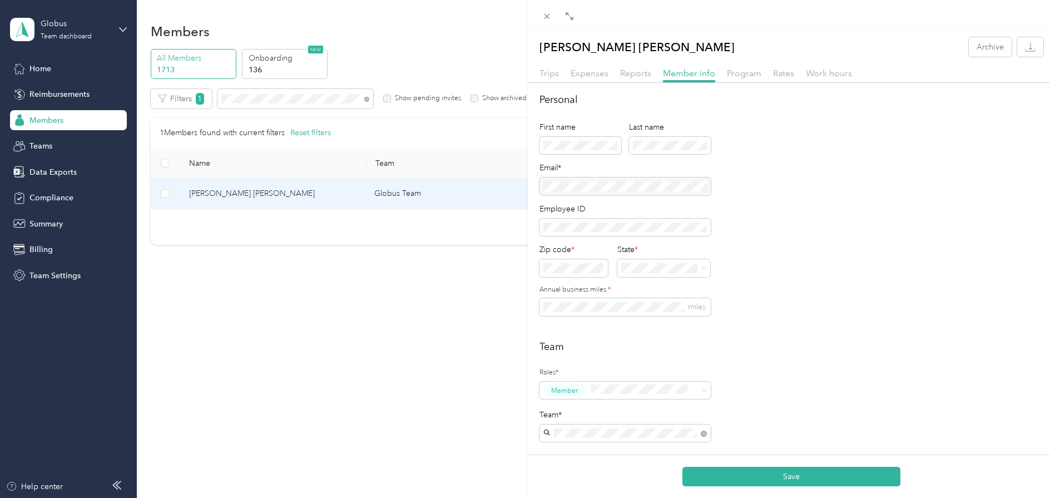
click at [733, 78] on div "Program" at bounding box center [744, 74] width 34 height 14
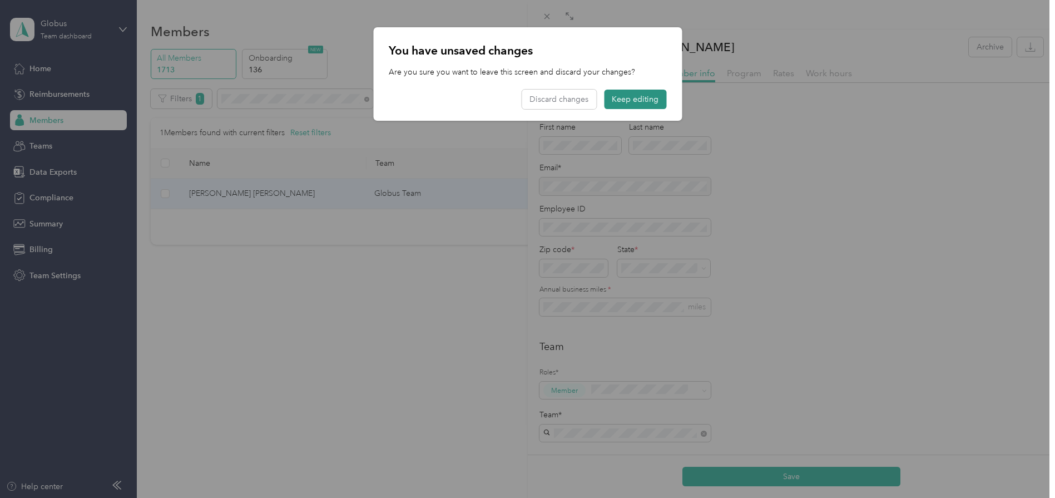
click at [631, 103] on button "Keep editing" at bounding box center [635, 99] width 62 height 19
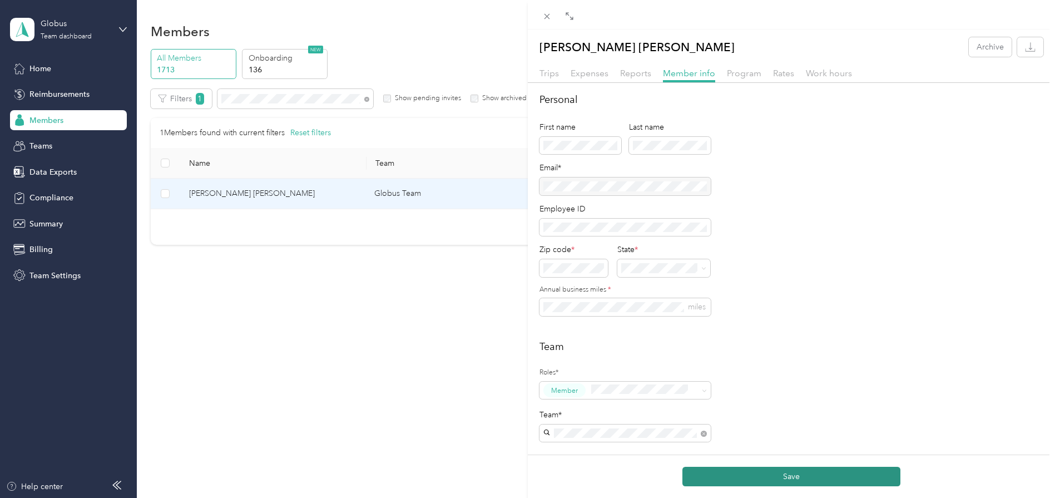
click at [748, 476] on button "Save" at bounding box center [792, 476] width 218 height 19
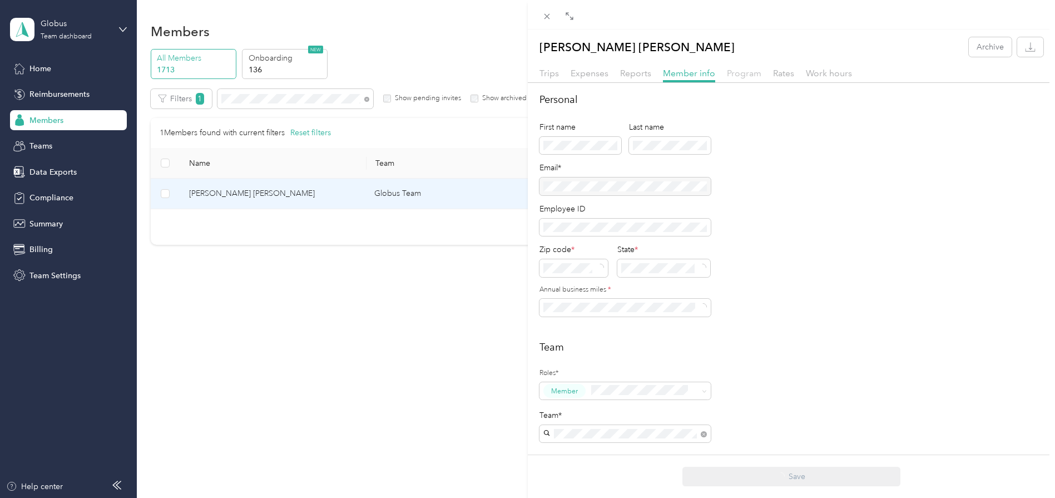
click at [740, 72] on span "Program" at bounding box center [744, 73] width 34 height 11
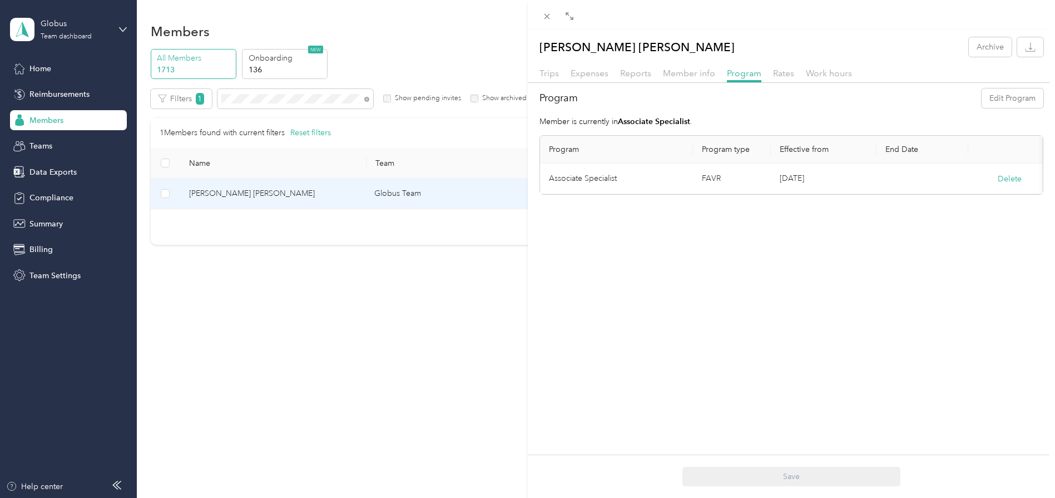
click at [355, 354] on div "Cannon Robinson Archive Trips Expenses Reports Member info Program Rates Work h…" at bounding box center [527, 249] width 1055 height 498
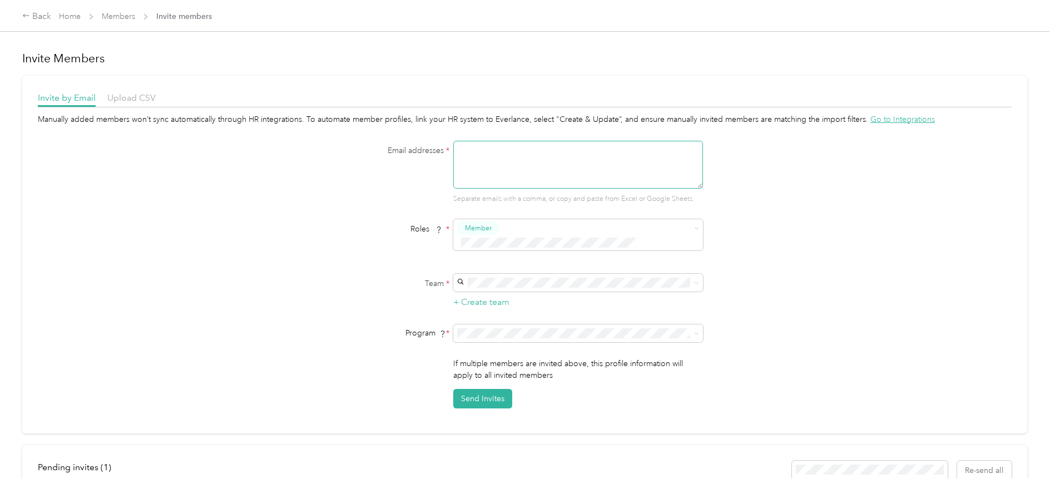
click at [531, 156] on textarea at bounding box center [578, 165] width 250 height 48
paste textarea "[PERSON_NAME][EMAIL_ADDRESS][DOMAIN_NAME]"
type textarea "[PERSON_NAME][EMAIL_ADDRESS][DOMAIN_NAME]"
click at [499, 292] on span "Globus Team" at bounding box center [482, 288] width 47 height 9
click at [493, 396] on span "Associate Specialist (FAVR)" at bounding box center [505, 396] width 93 height 9
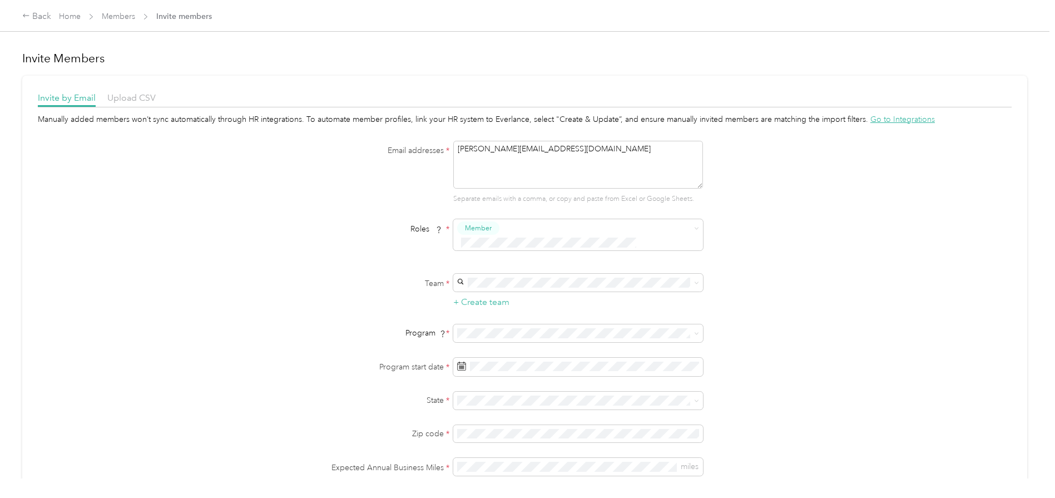
scroll to position [139, 0]
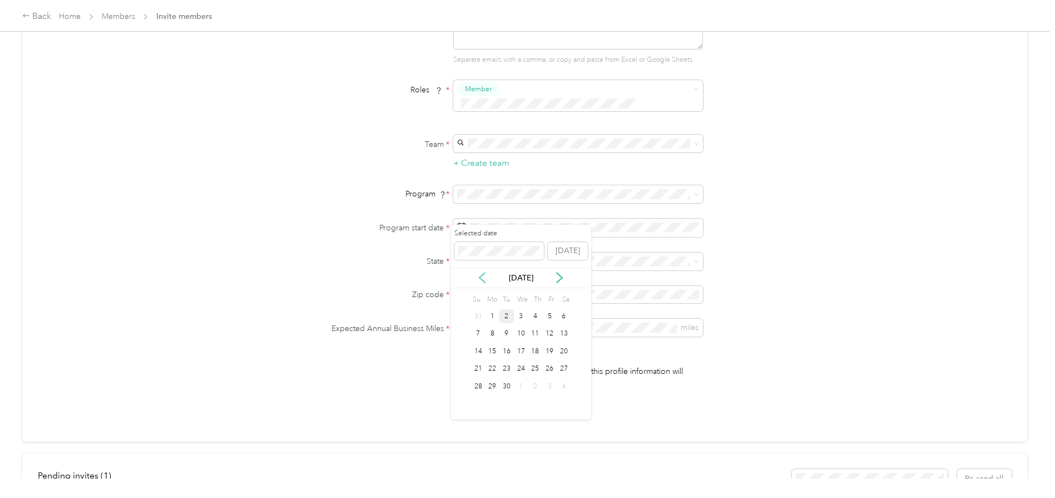
click at [481, 277] on icon at bounding box center [482, 277] width 11 height 11
click at [550, 313] on div "1" at bounding box center [549, 316] width 14 height 14
click at [840, 239] on div "Manually added members won’t sync automatically through HR integrations. To aut…" at bounding box center [525, 195] width 974 height 442
click at [512, 332] on p "[US_STATE]" at bounding box center [576, 334] width 234 height 12
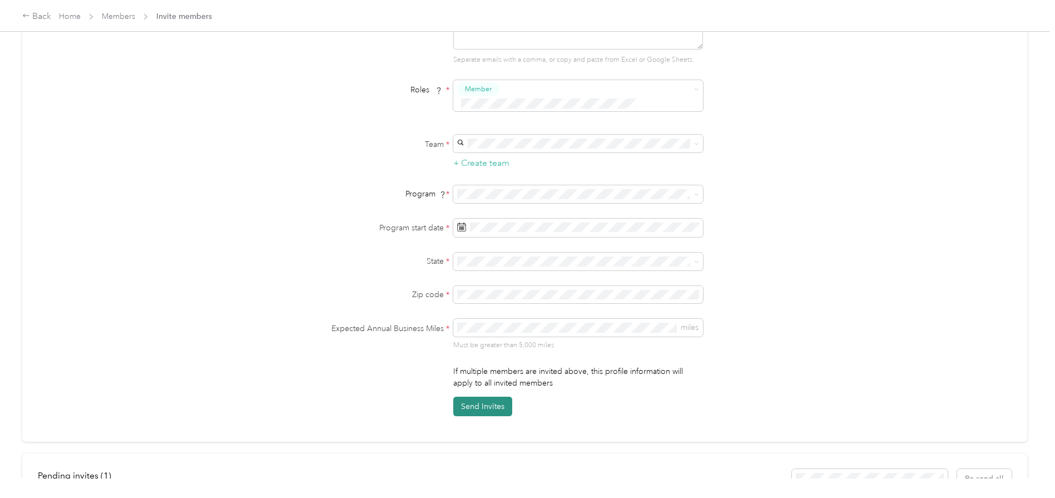
click at [486, 397] on button "Send Invites" at bounding box center [482, 406] width 59 height 19
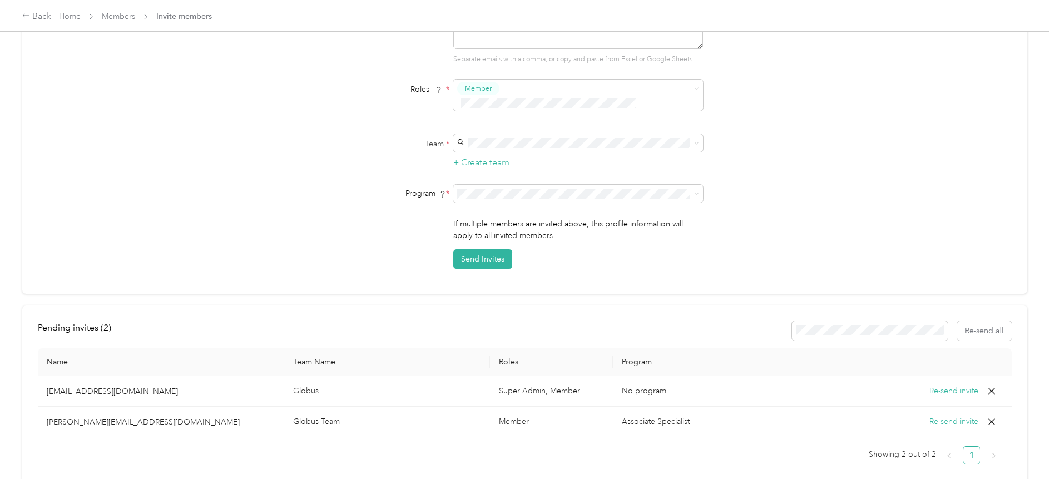
scroll to position [182, 0]
